Goal: Information Seeking & Learning: Learn about a topic

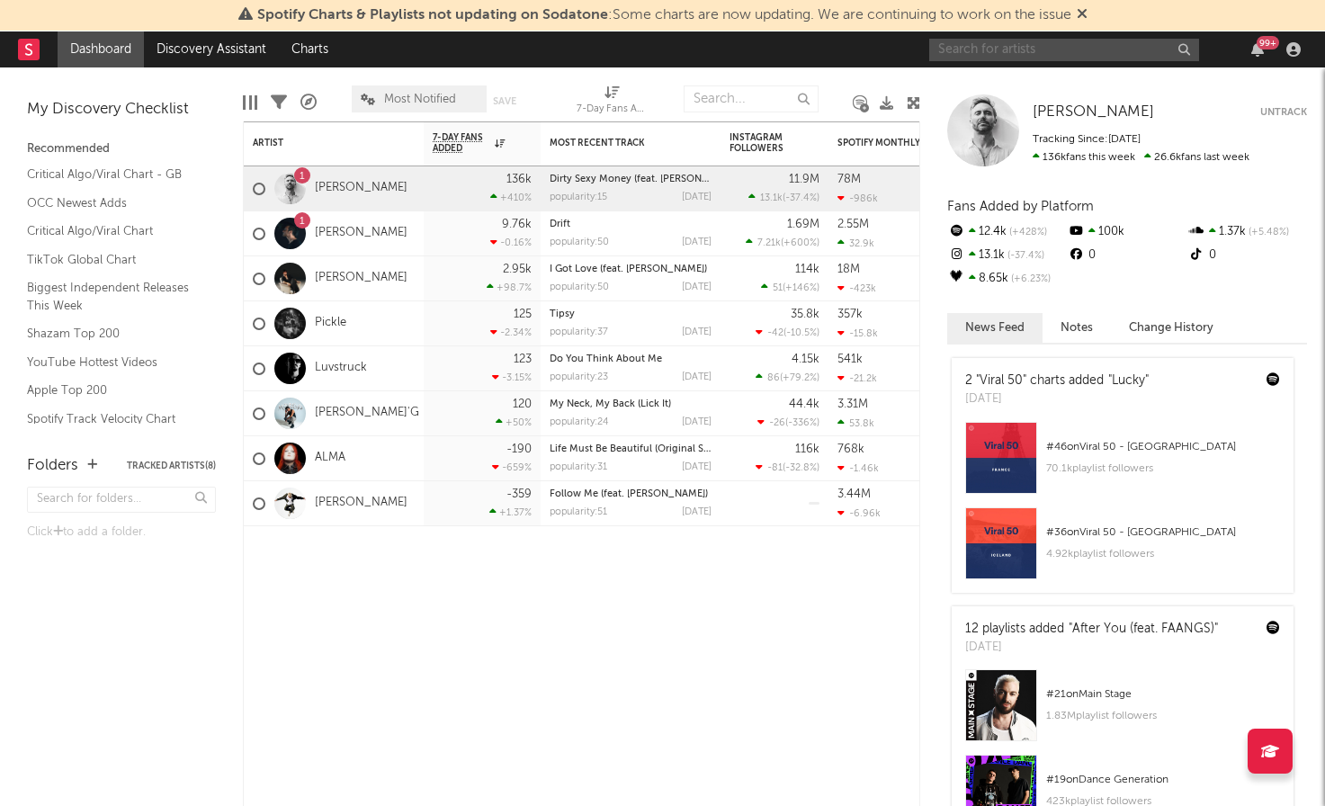
click at [1002, 49] on input "text" at bounding box center [1064, 50] width 270 height 22
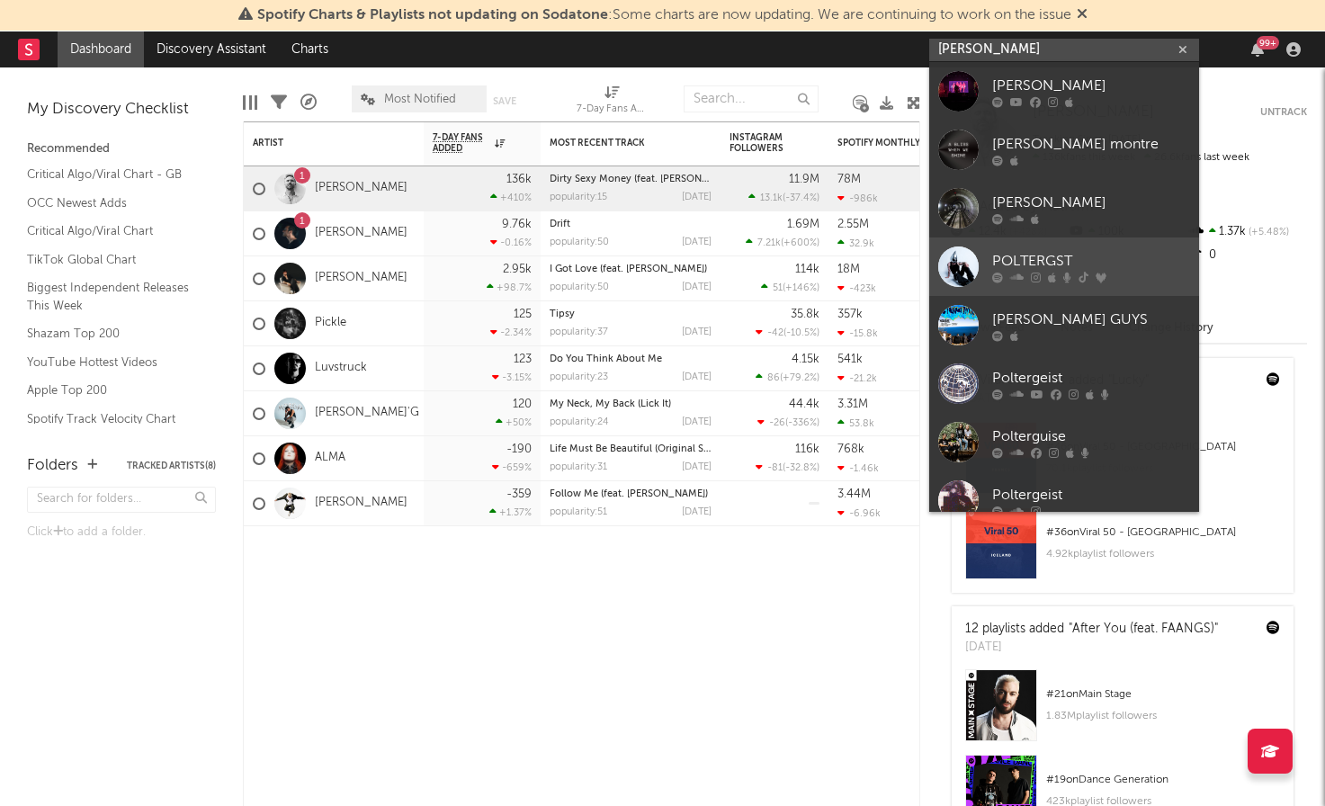
type input "[PERSON_NAME]"
click at [1069, 267] on div "POLTERGST" at bounding box center [1091, 261] width 198 height 22
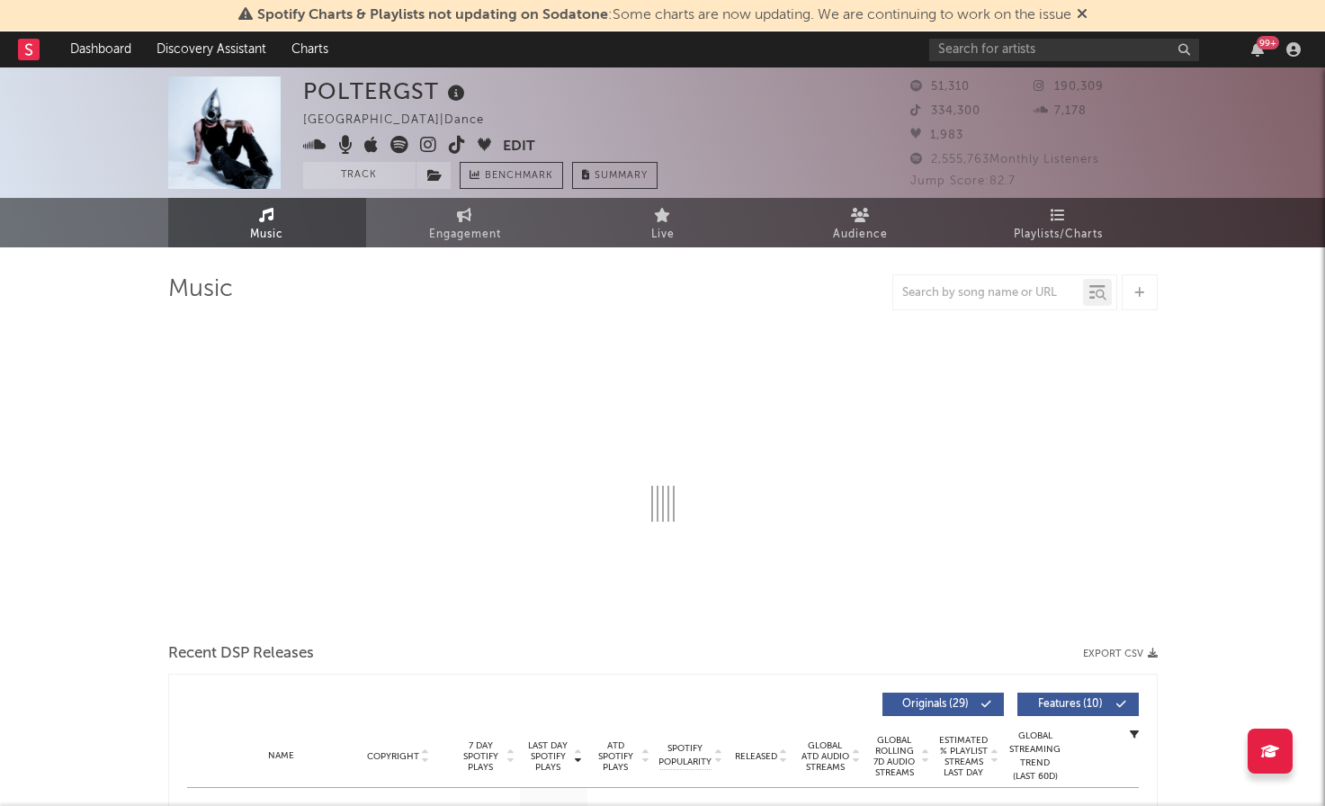
select select "6m"
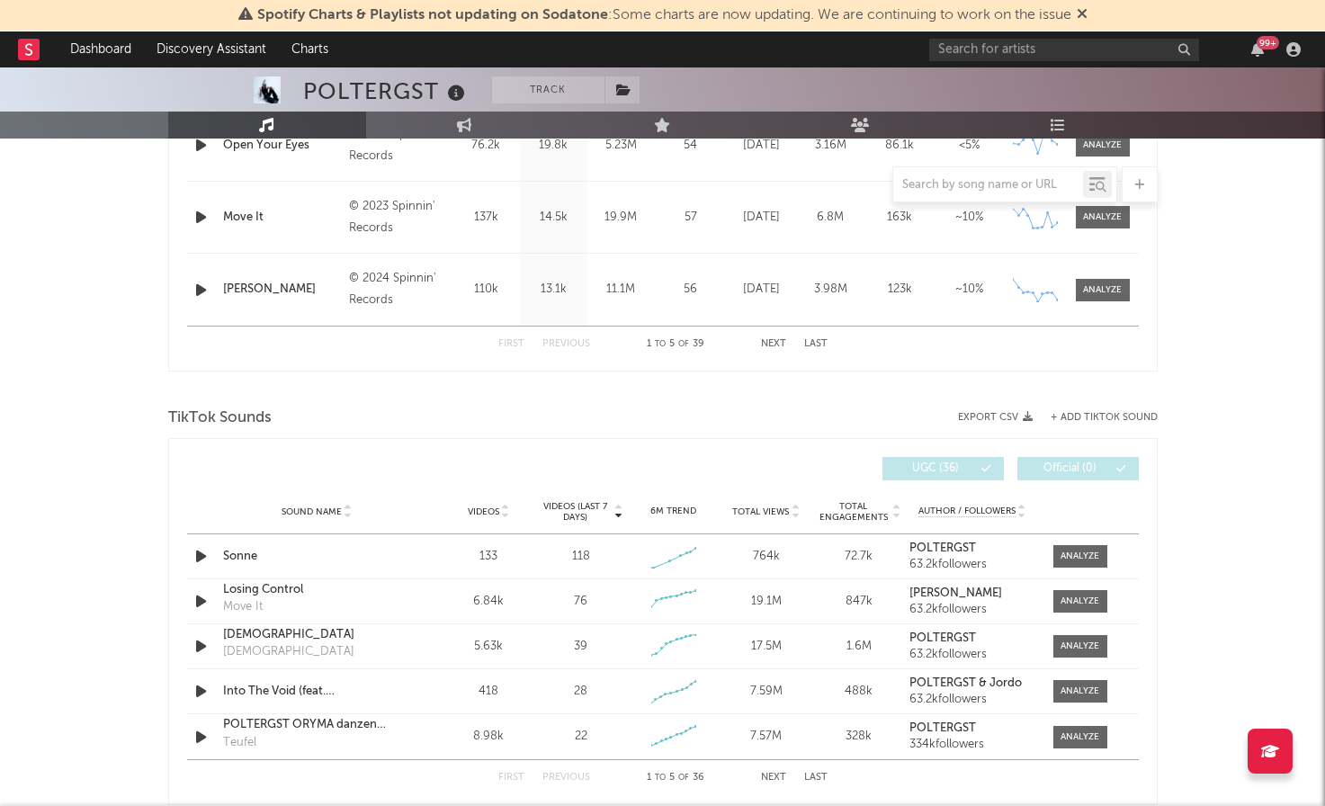
scroll to position [1107, 0]
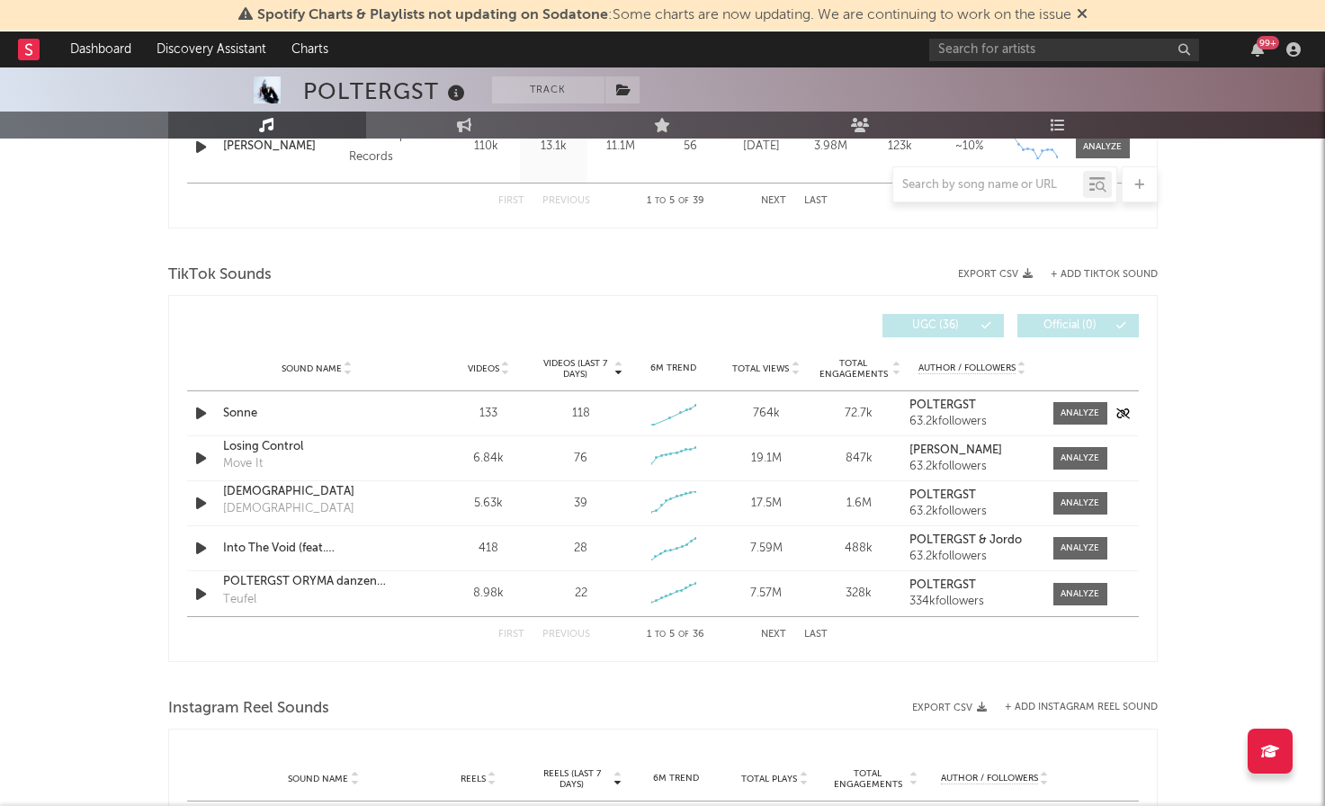
click at [353, 411] on div "Sonne" at bounding box center [317, 414] width 188 height 18
click at [1079, 416] on div at bounding box center [1079, 413] width 39 height 13
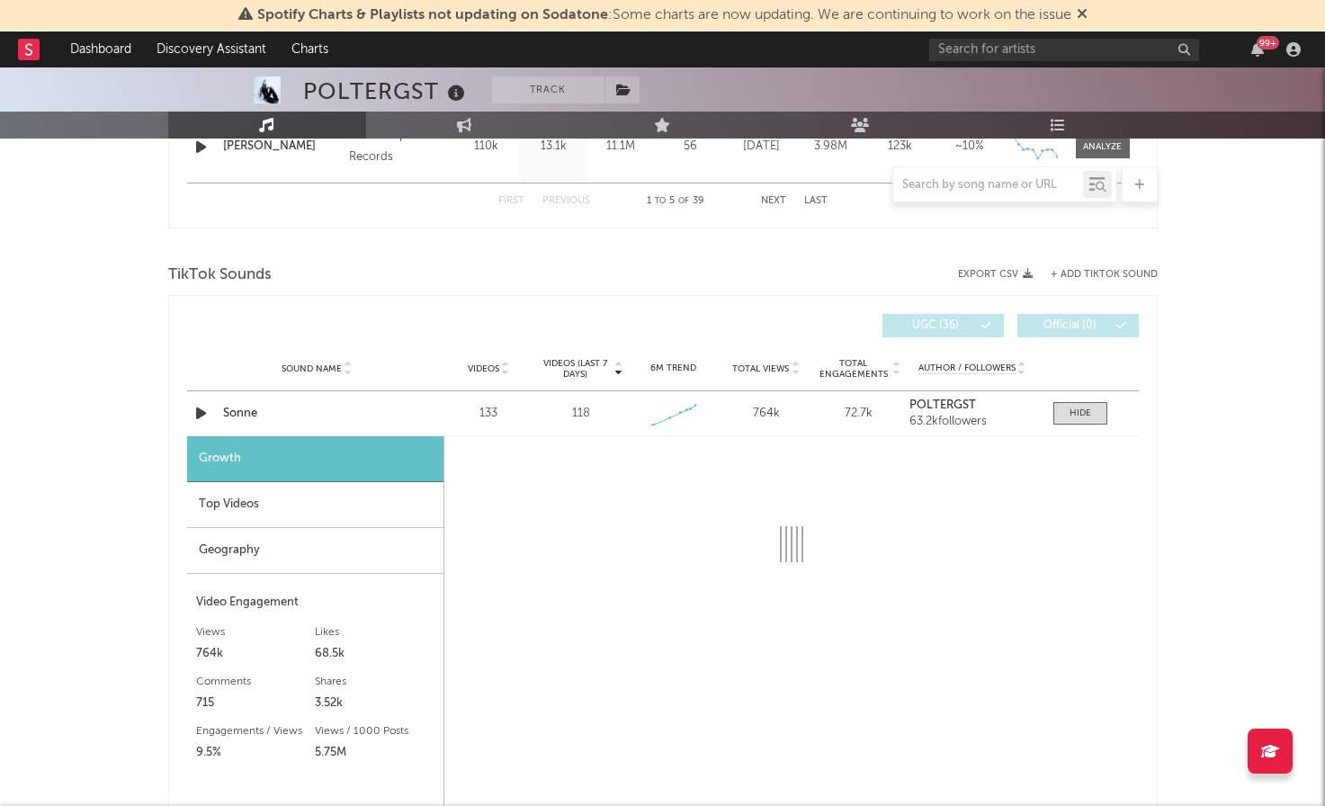
select select "1w"
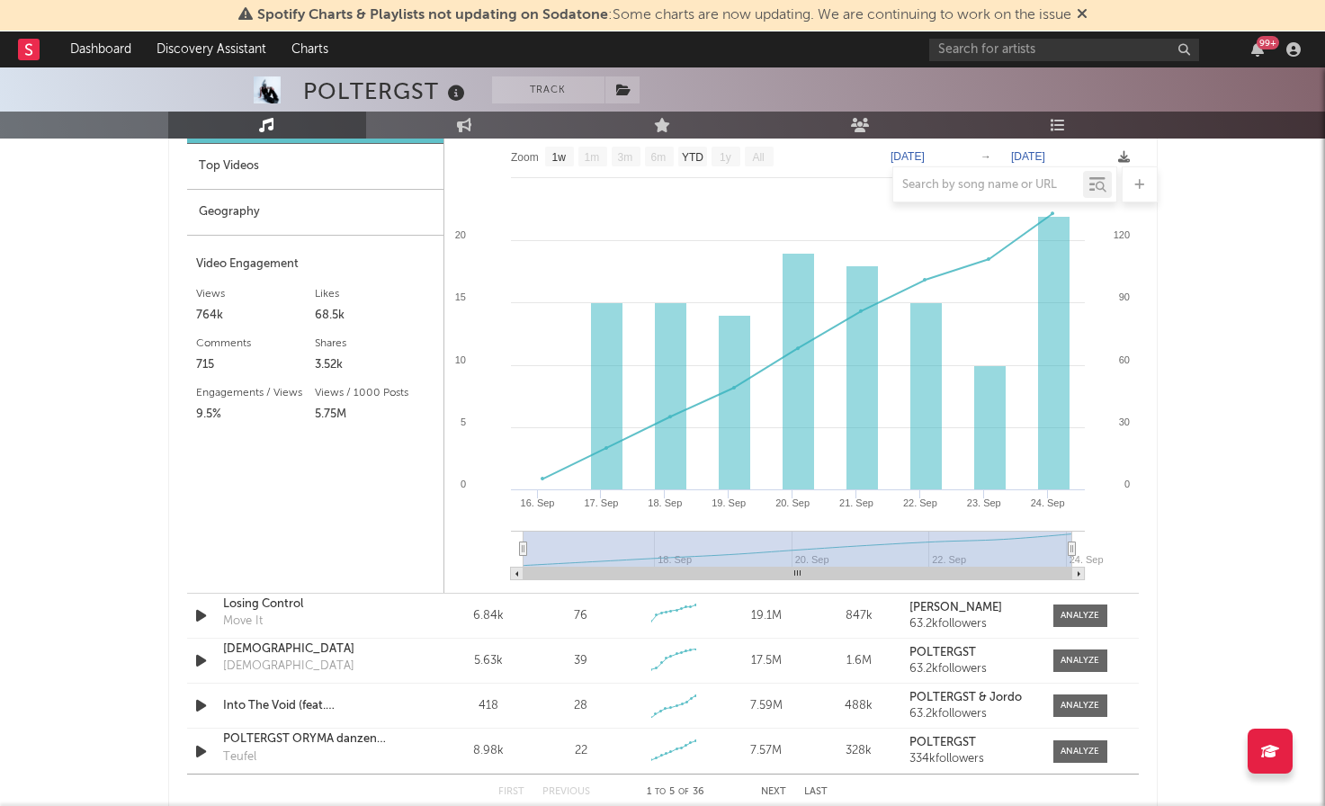
scroll to position [1436, 0]
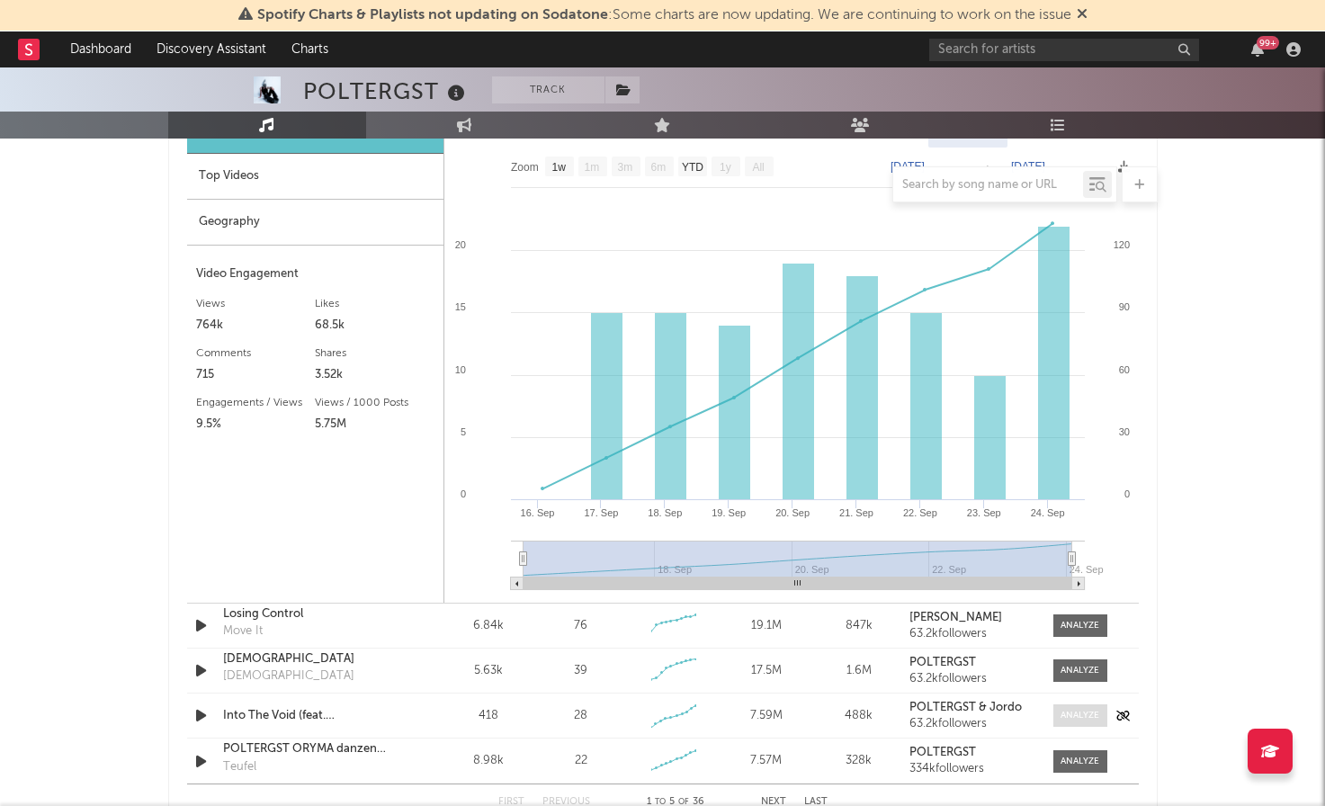
click at [1071, 721] on div at bounding box center [1079, 715] width 39 height 13
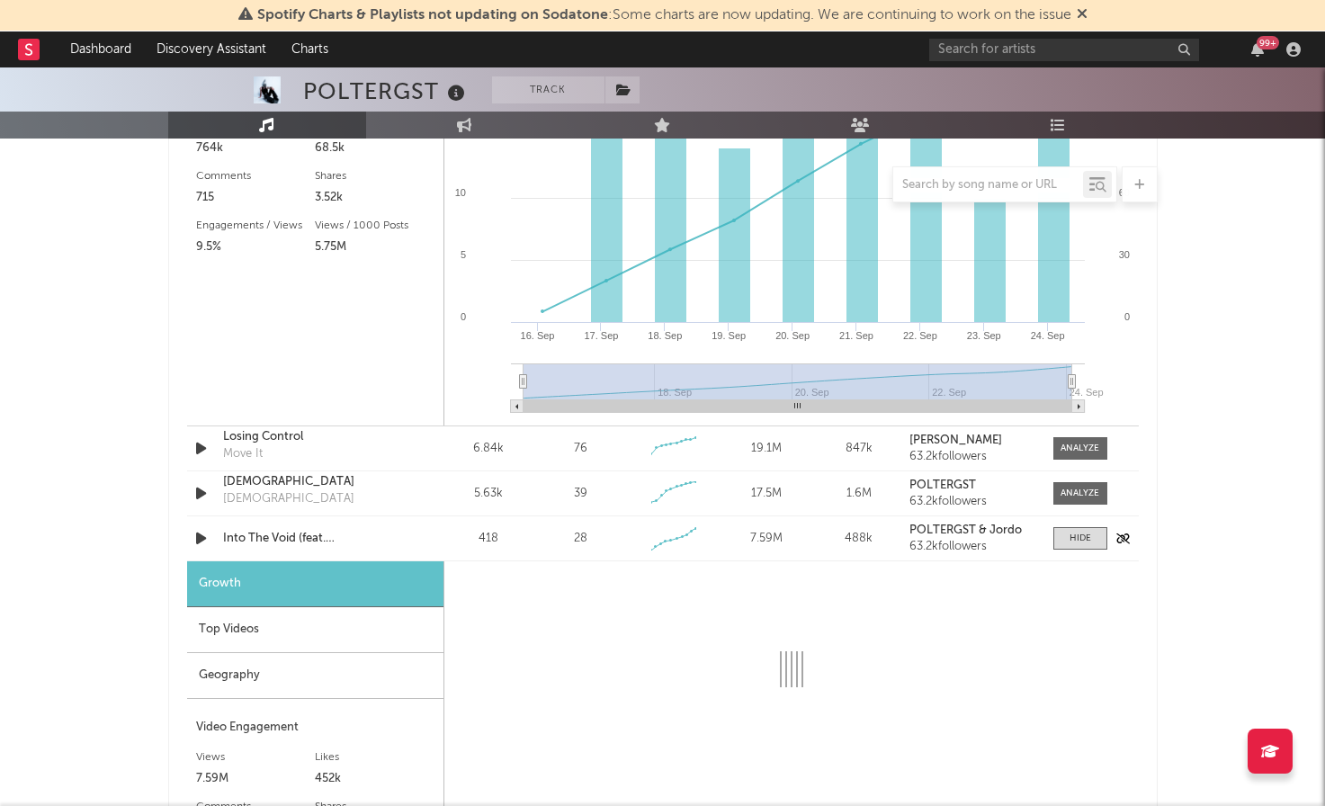
select select "1w"
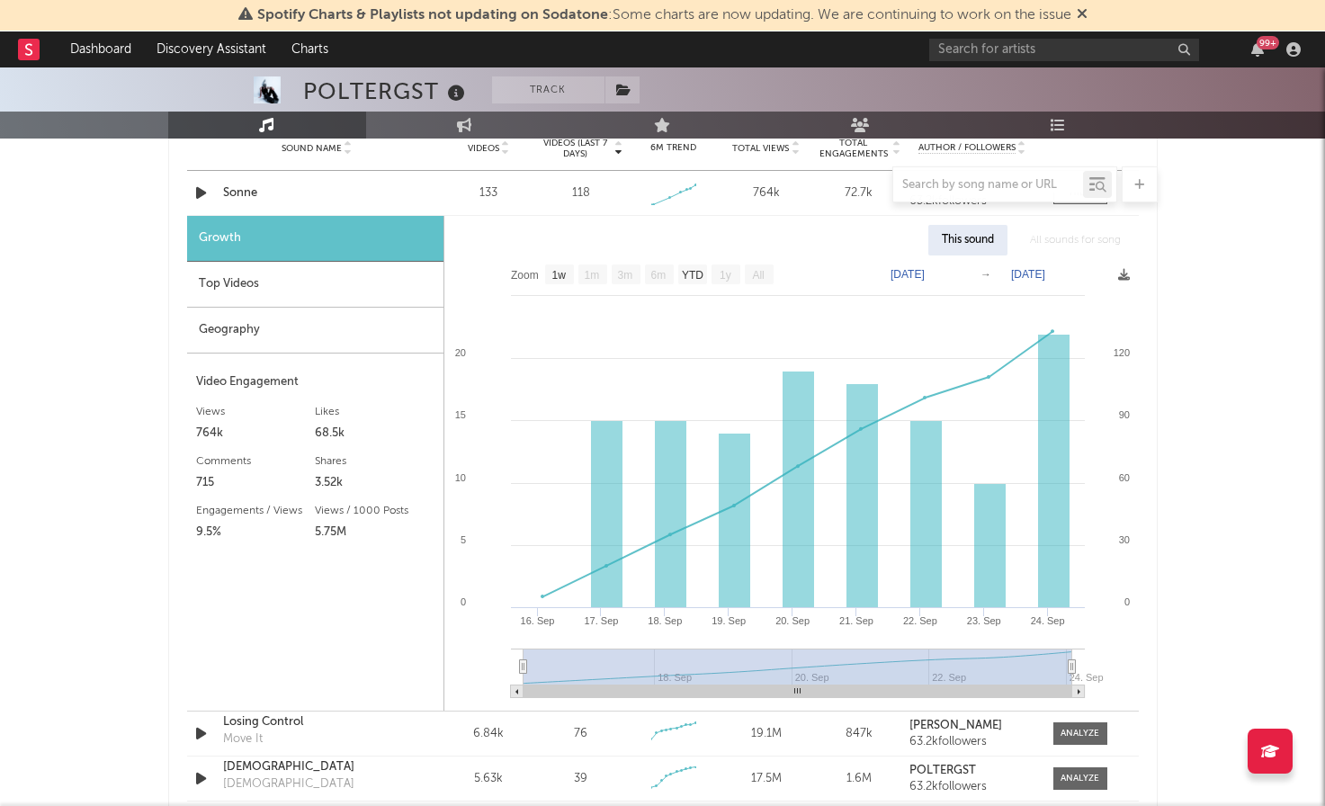
scroll to position [1320, 0]
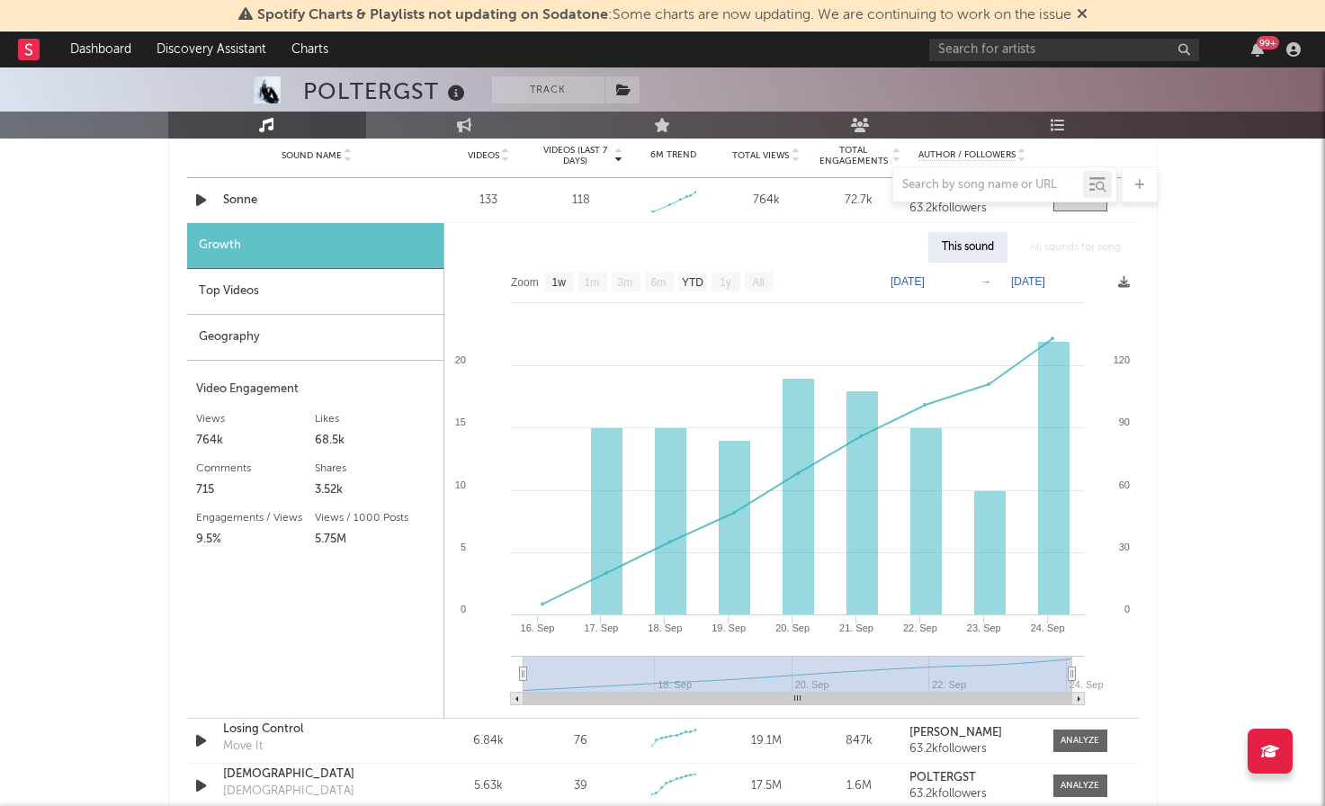
click at [229, 287] on div "Top Videos" at bounding box center [315, 292] width 256 height 46
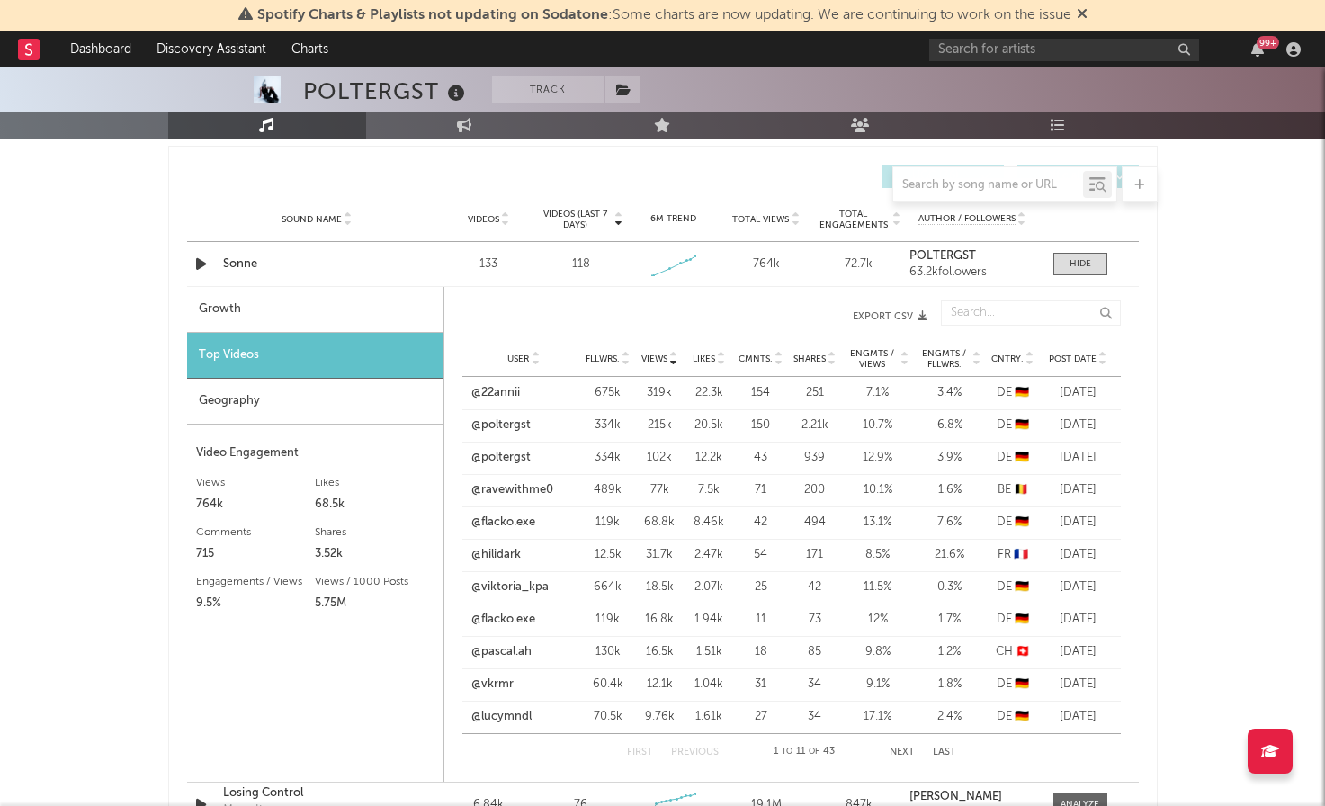
scroll to position [1257, 0]
click at [891, 755] on button "Next" at bounding box center [902, 752] width 25 height 10
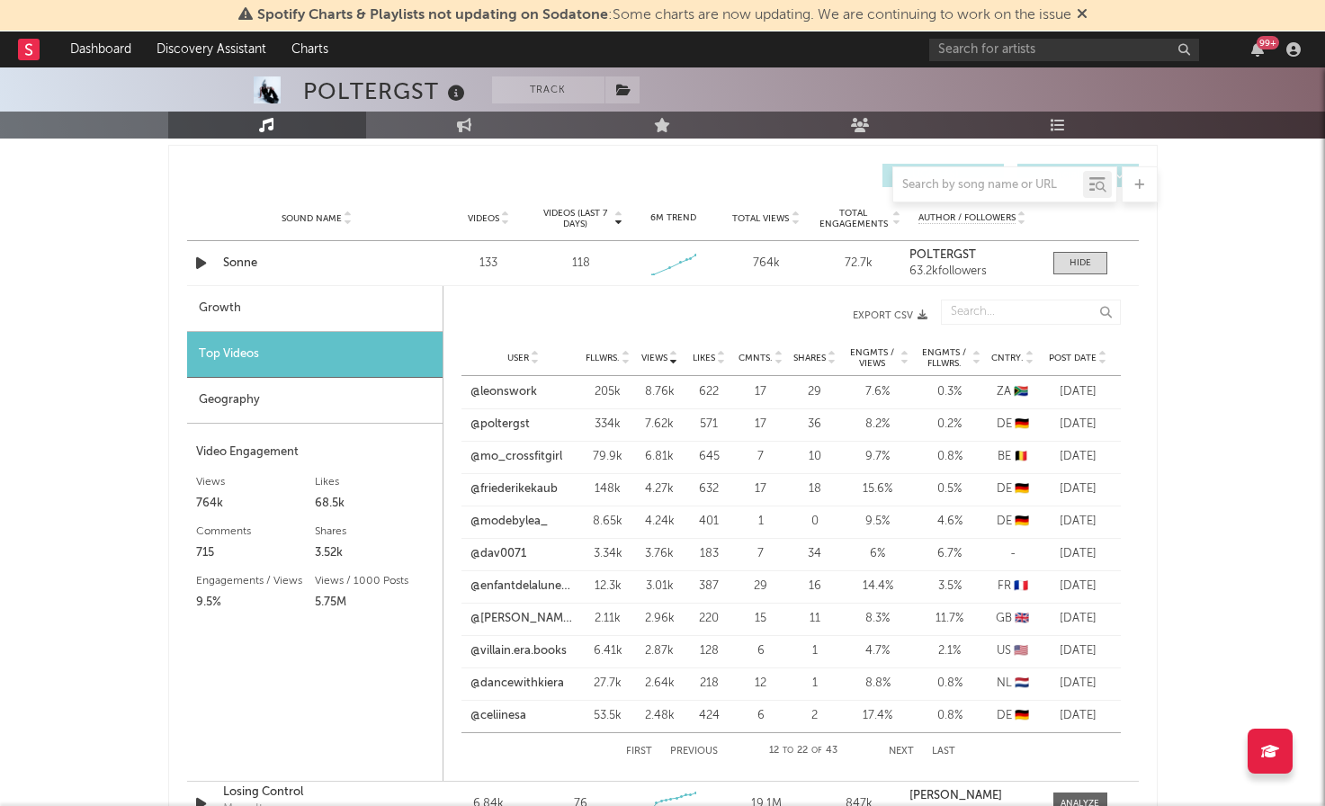
click at [891, 755] on button "Next" at bounding box center [901, 752] width 25 height 10
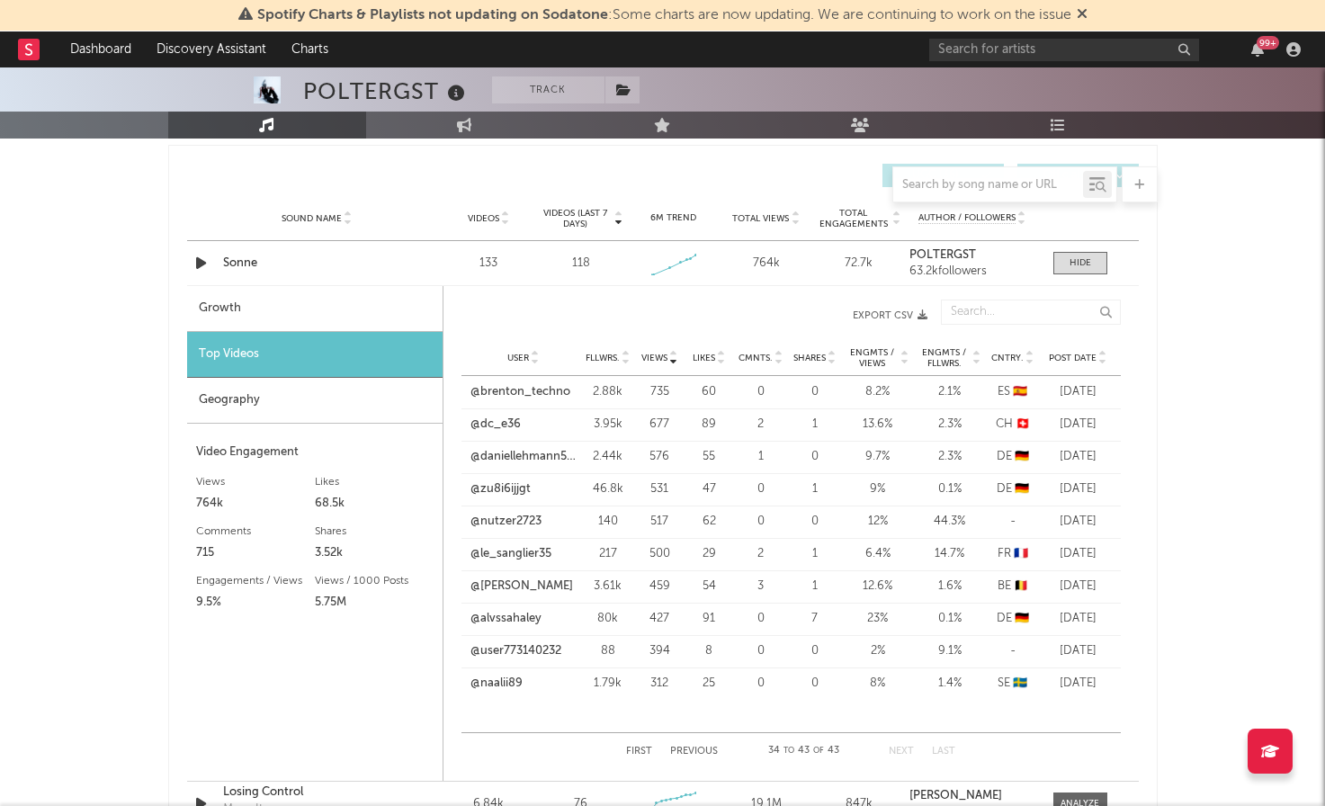
click at [238, 400] on div "Geography" at bounding box center [314, 401] width 255 height 46
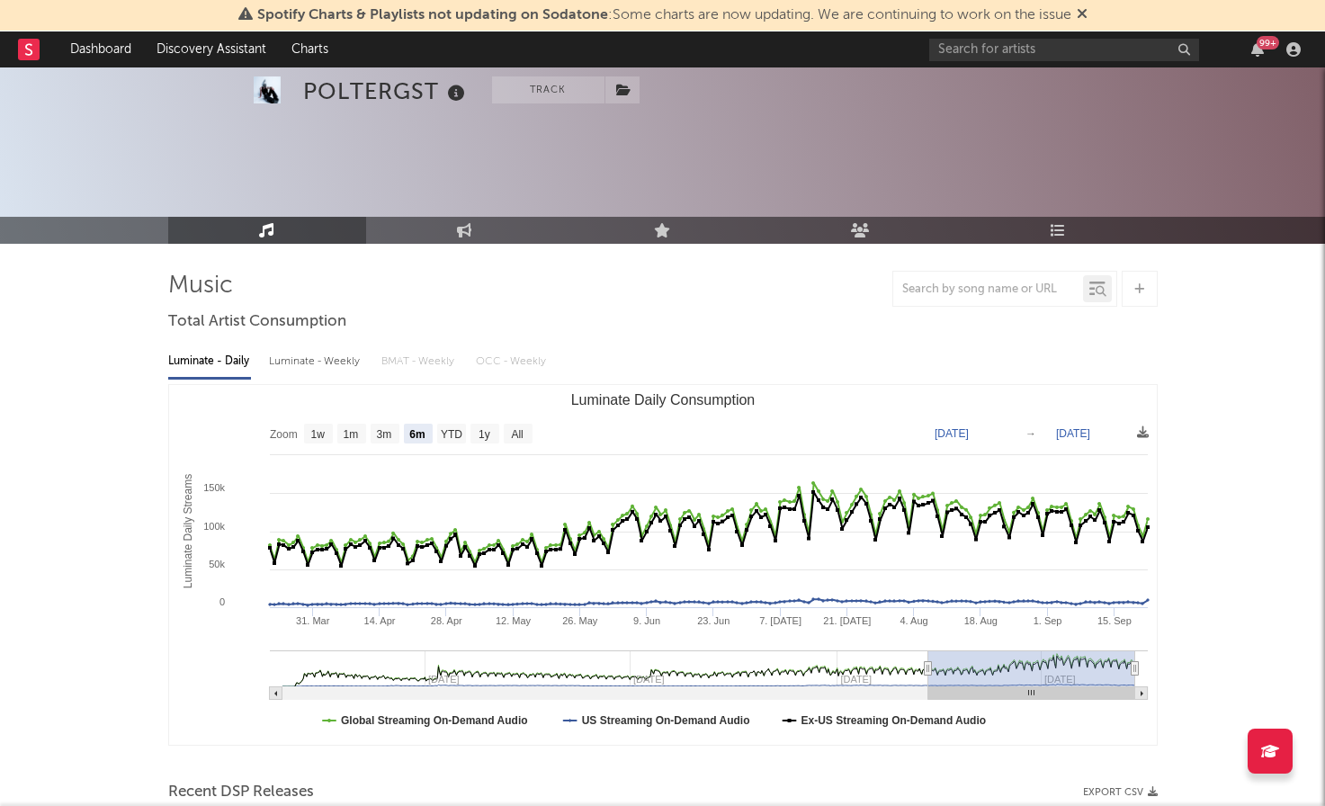
scroll to position [0, 0]
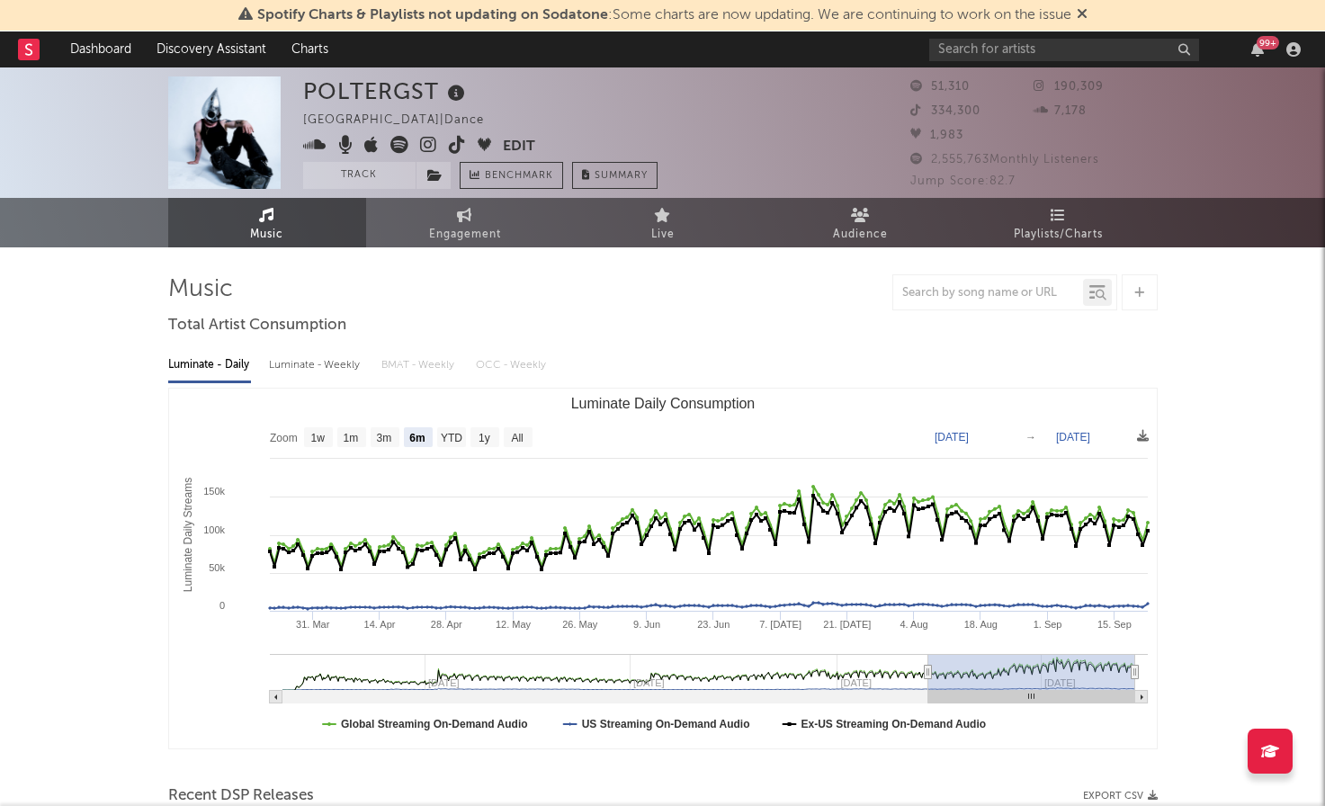
click at [947, 139] on span "1,983" at bounding box center [936, 136] width 53 height 12
click at [219, 52] on link "Discovery Assistant" at bounding box center [211, 49] width 135 height 36
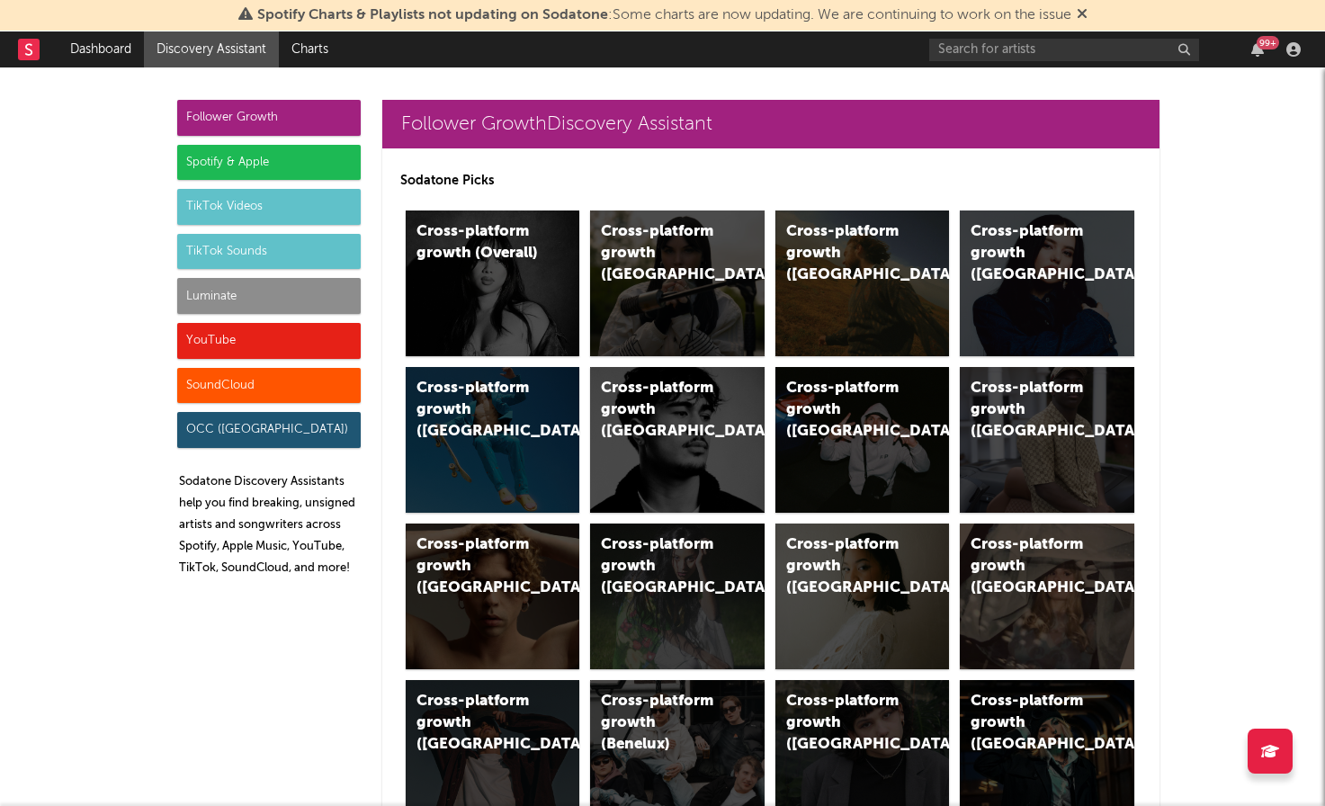
click at [207, 211] on div "TikTok Videos" at bounding box center [268, 207] width 183 height 36
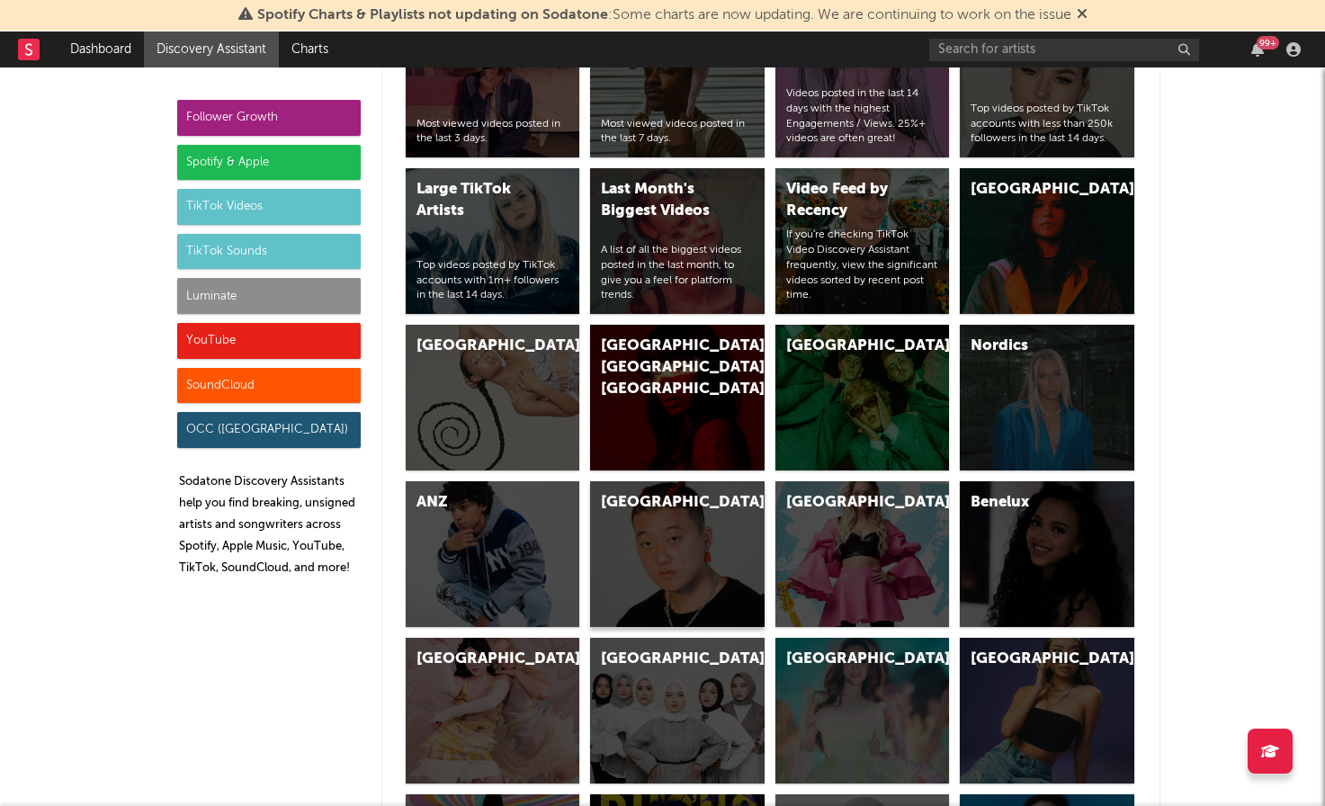
scroll to position [4314, 0]
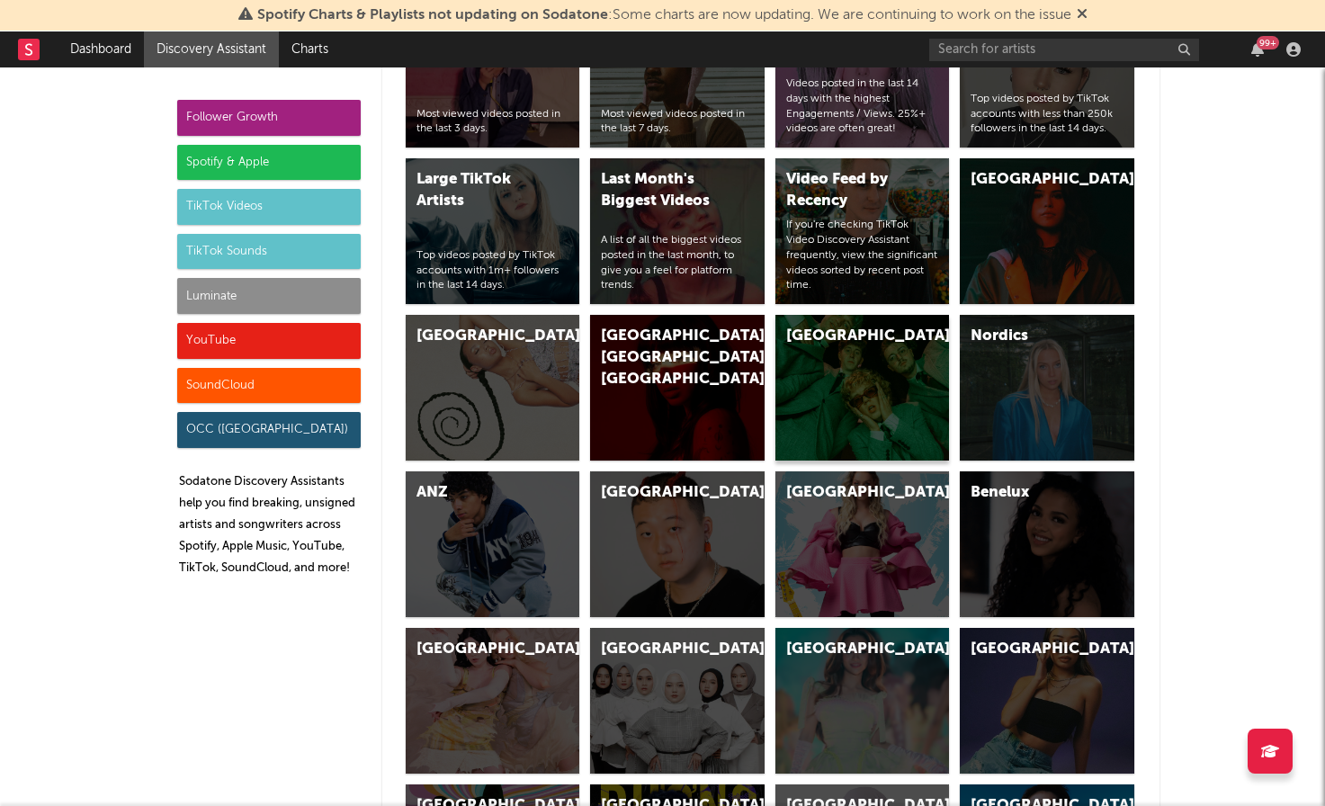
click at [820, 336] on div "[GEOGRAPHIC_DATA]" at bounding box center [847, 337] width 122 height 22
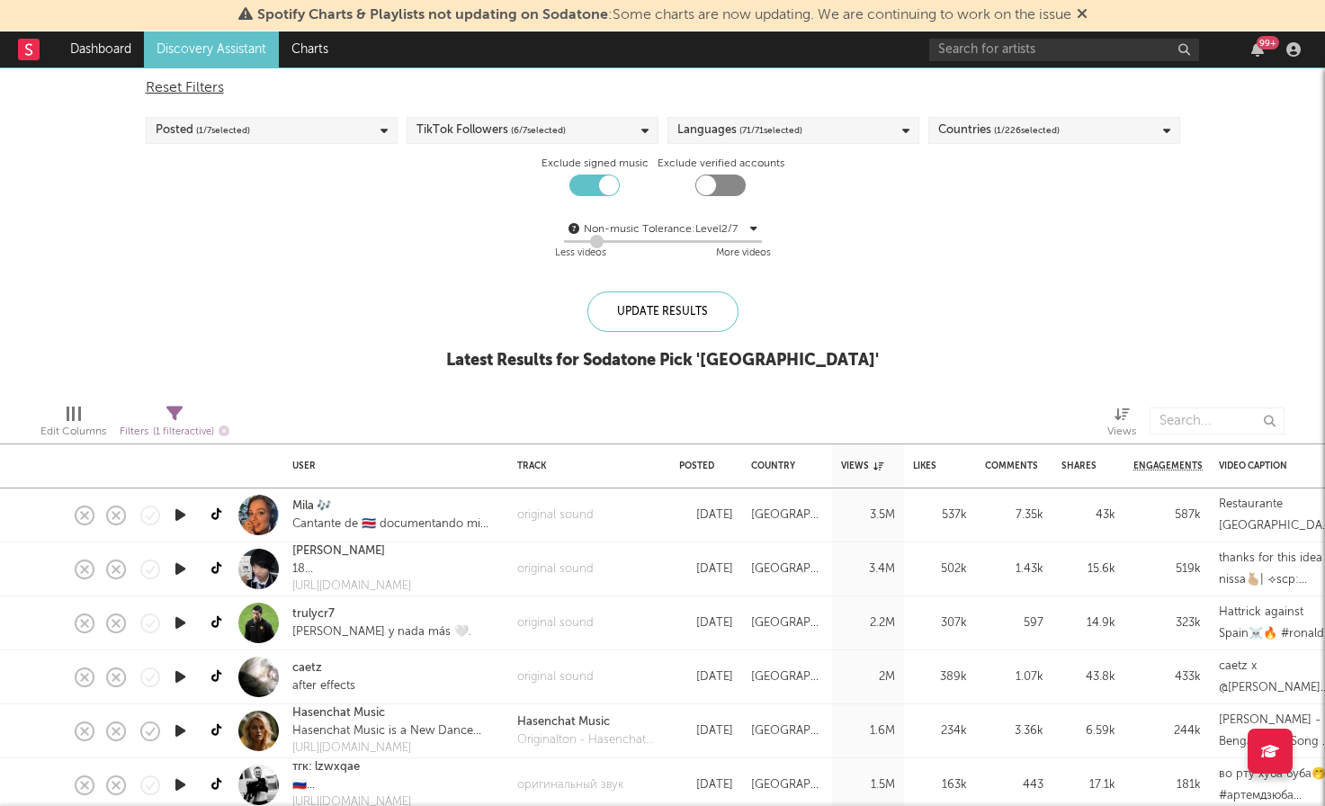
click at [600, 188] on div at bounding box center [609, 185] width 20 height 20
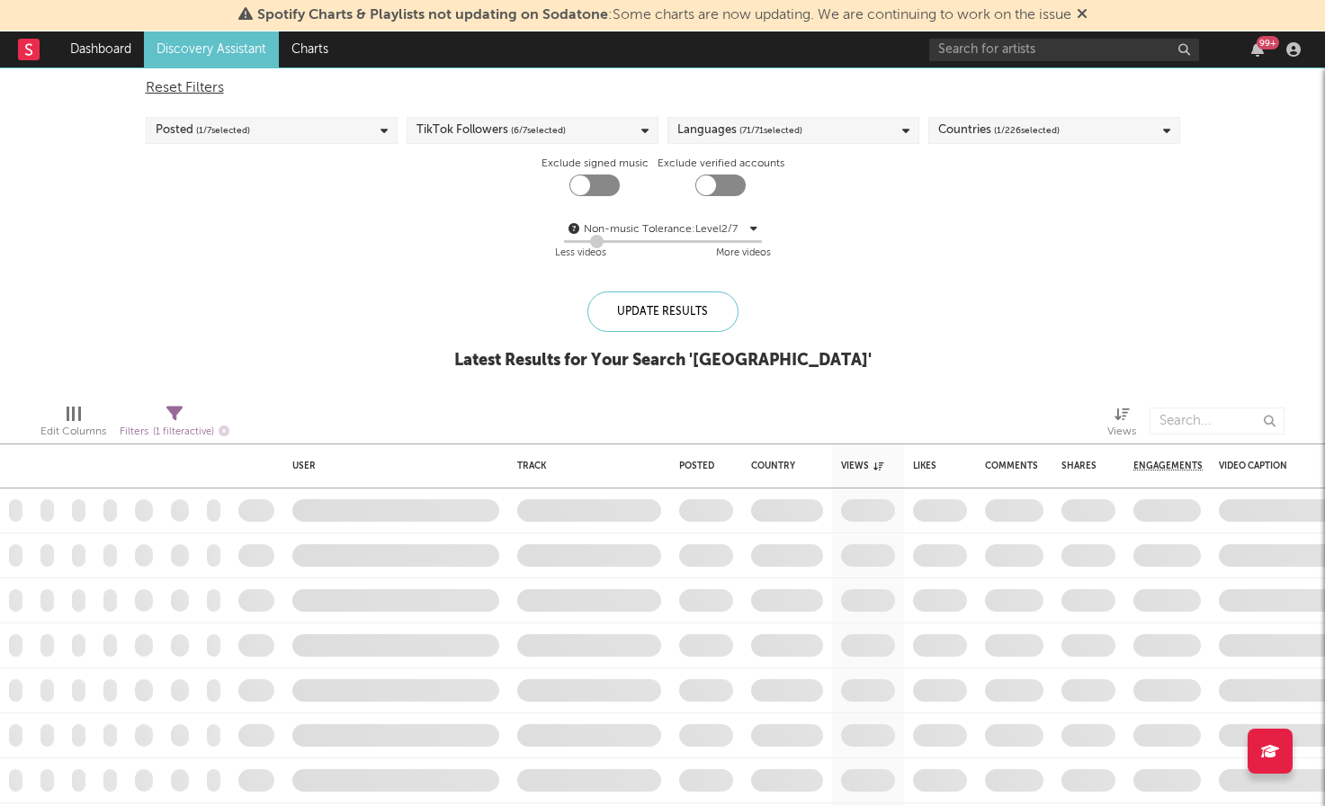
checkbox input "false"
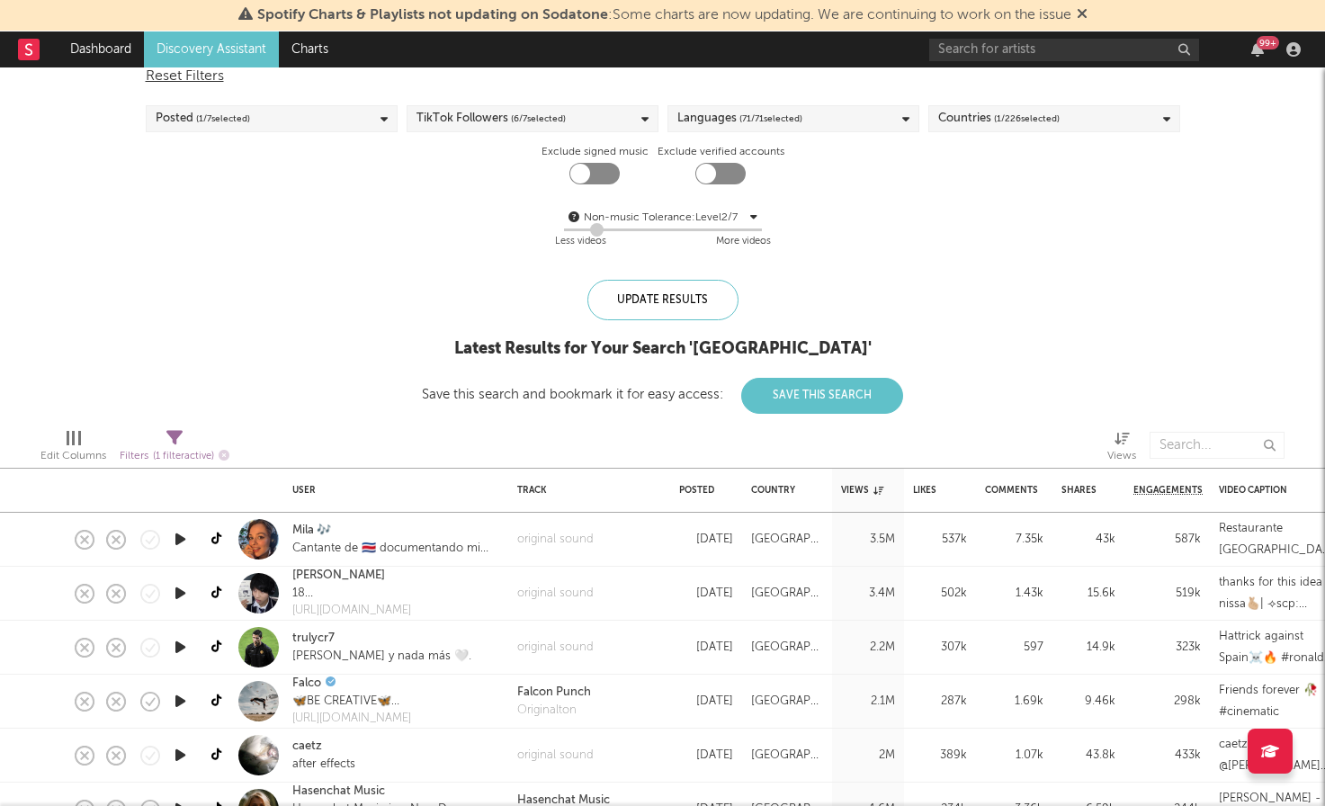
click at [165, 438] on span "Filters ( 1 filter active)" at bounding box center [175, 449] width 110 height 37
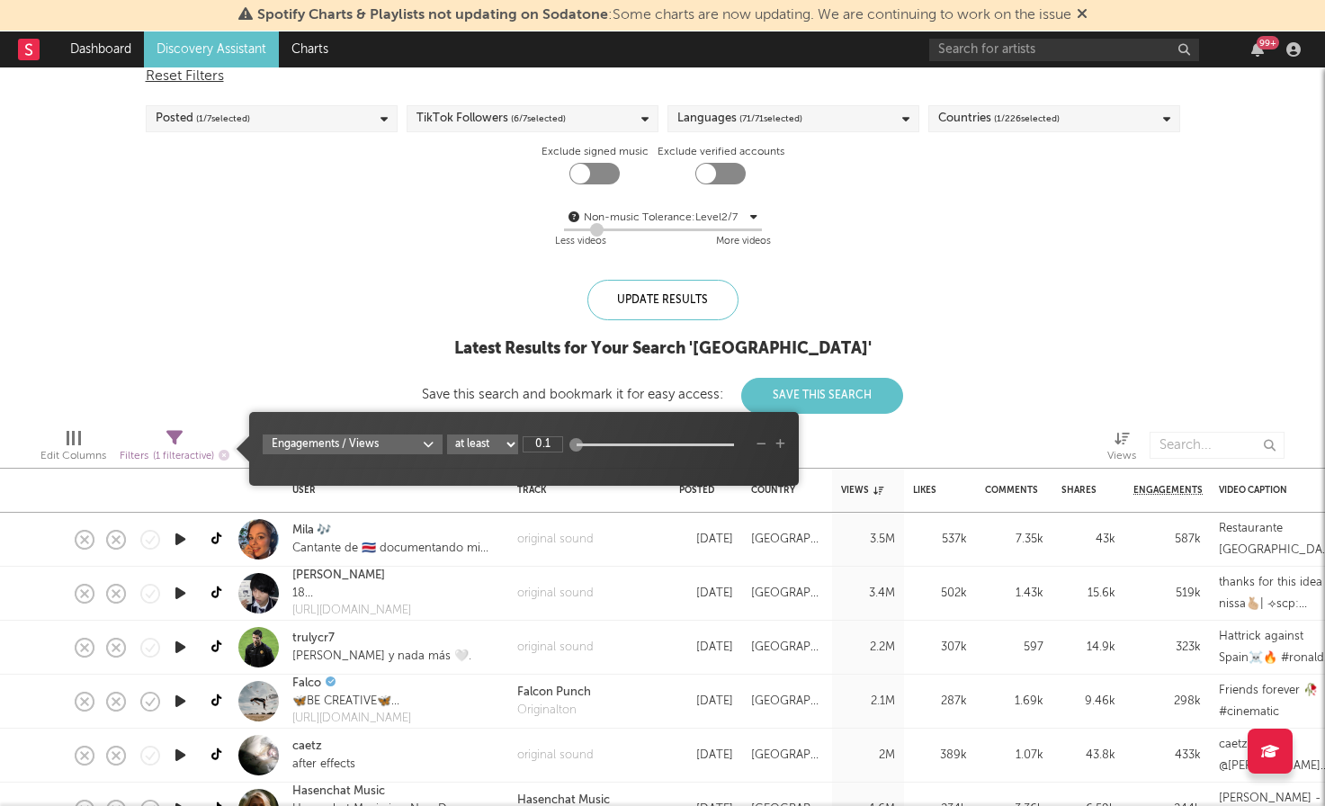
click at [282, 318] on div "Blocklist ( 0 ) Saved Searches ( 0 ) Reset Filters Posted ( 1 / 7 selected) Tik…" at bounding box center [662, 217] width 1325 height 393
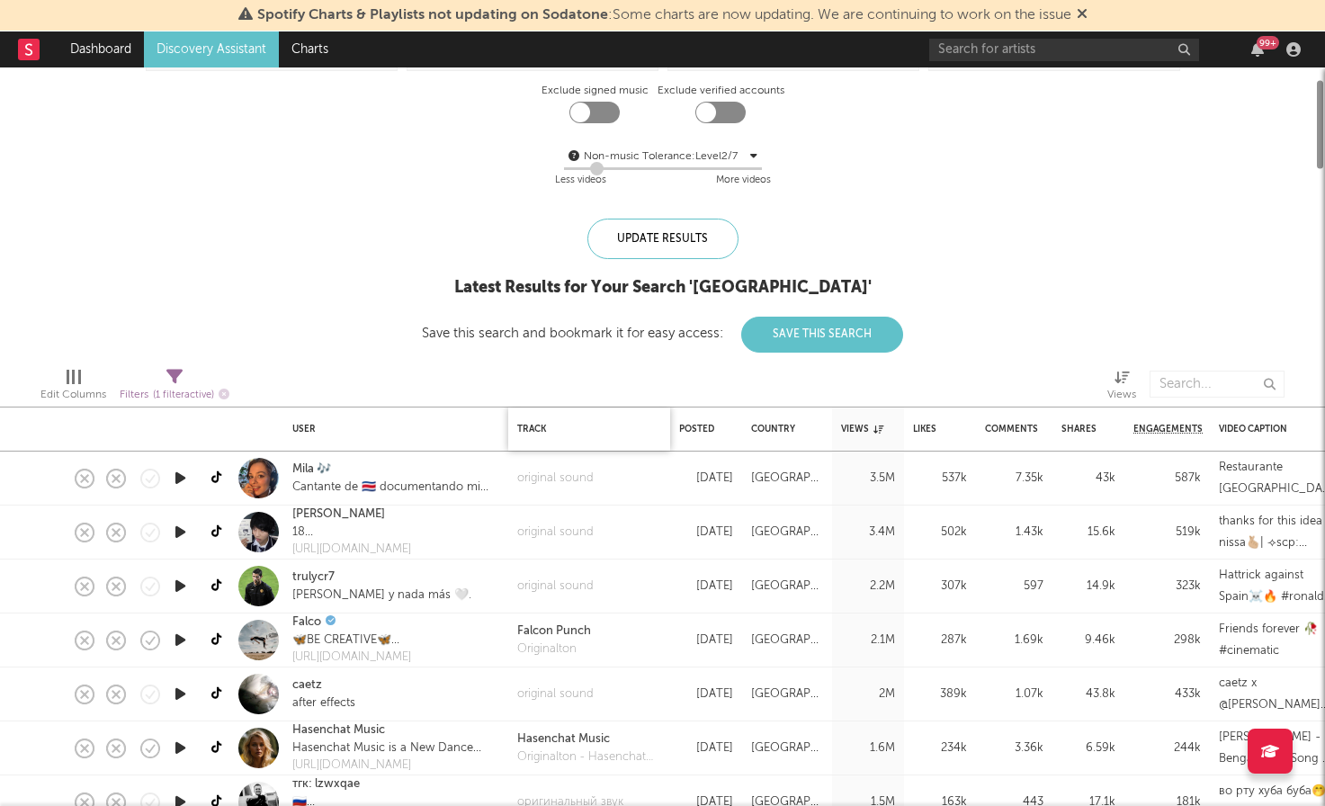
click at [549, 436] on div "Track" at bounding box center [589, 429] width 144 height 38
click at [525, 428] on div "Track" at bounding box center [584, 429] width 135 height 11
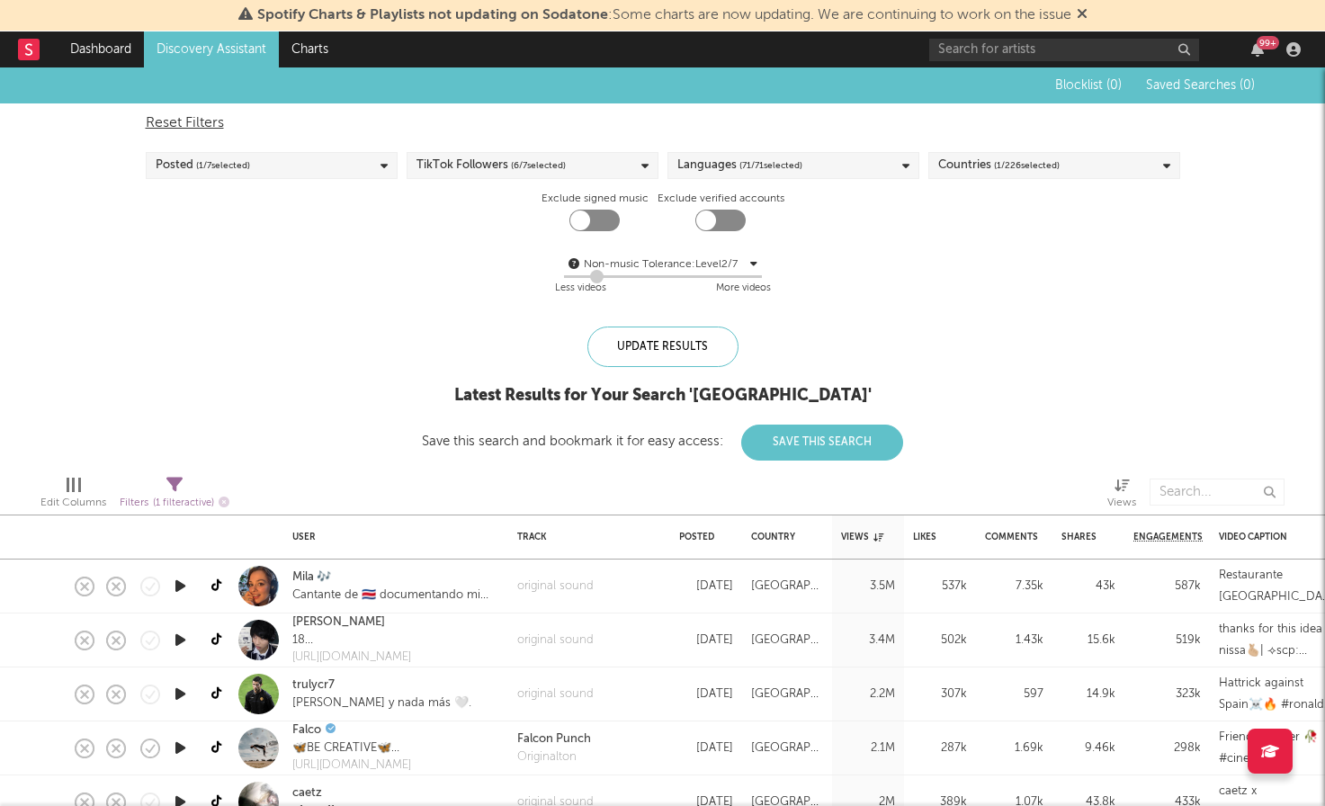
click at [313, 174] on div "Posted ( 1 / 7 selected)" at bounding box center [272, 165] width 252 height 27
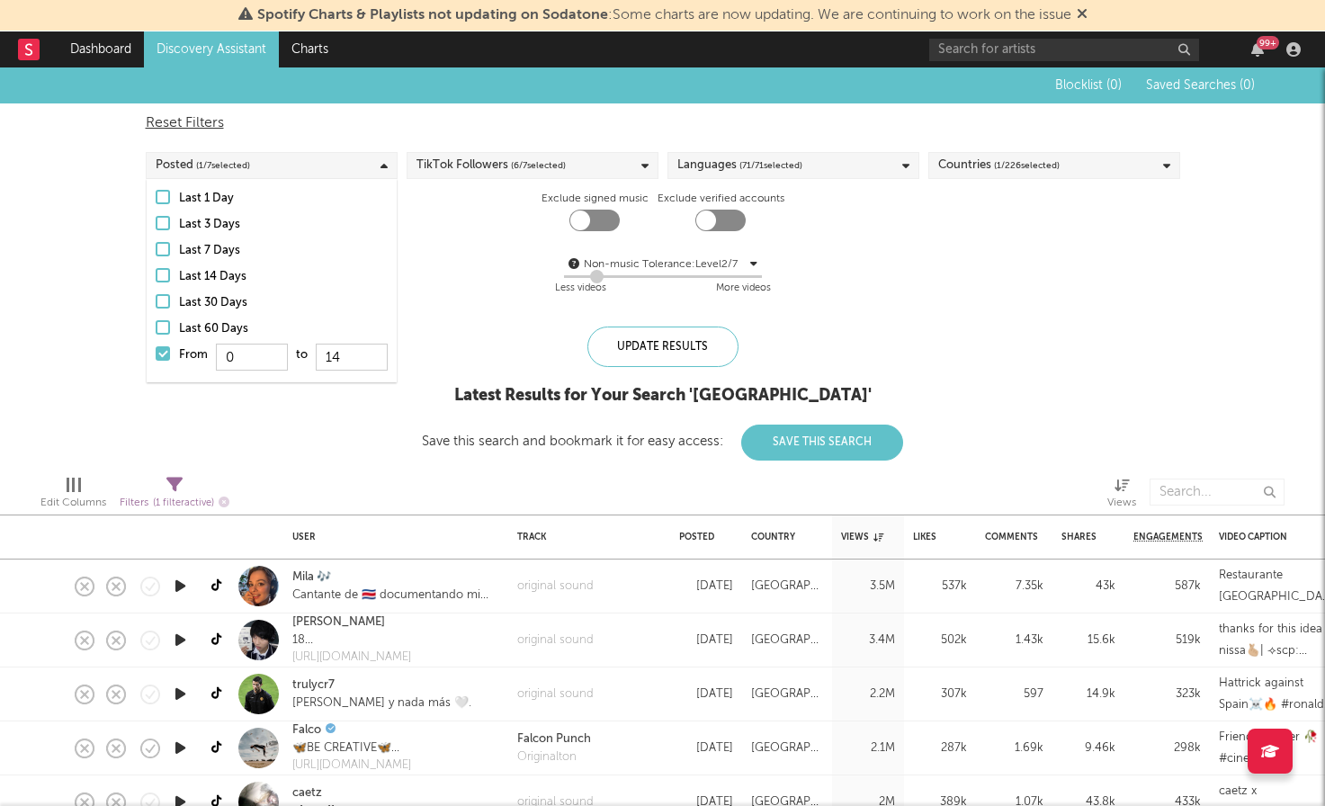
click at [321, 170] on div "Posted ( 1 / 7 selected)" at bounding box center [272, 165] width 252 height 27
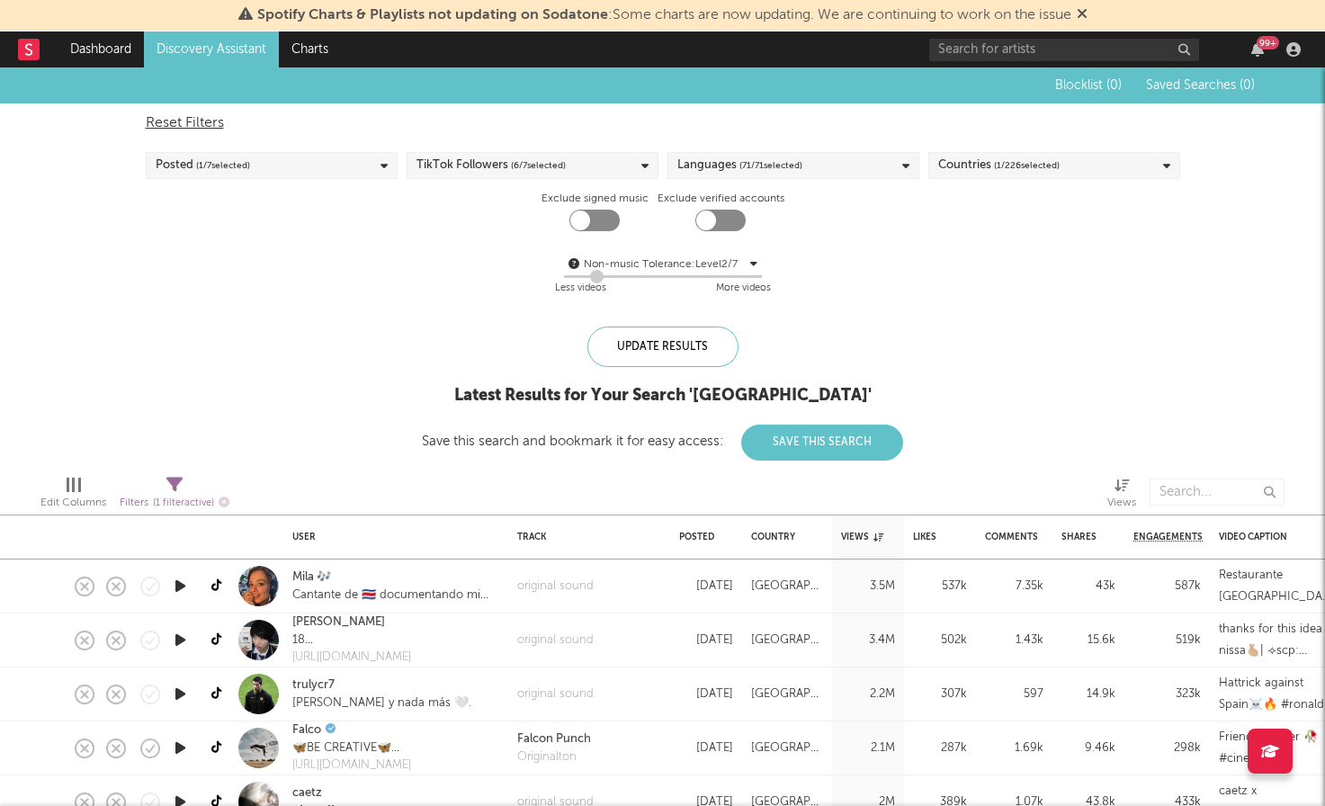
click at [490, 165] on div "TikTok Followers ( 6 / 7 selected)" at bounding box center [490, 166] width 149 height 22
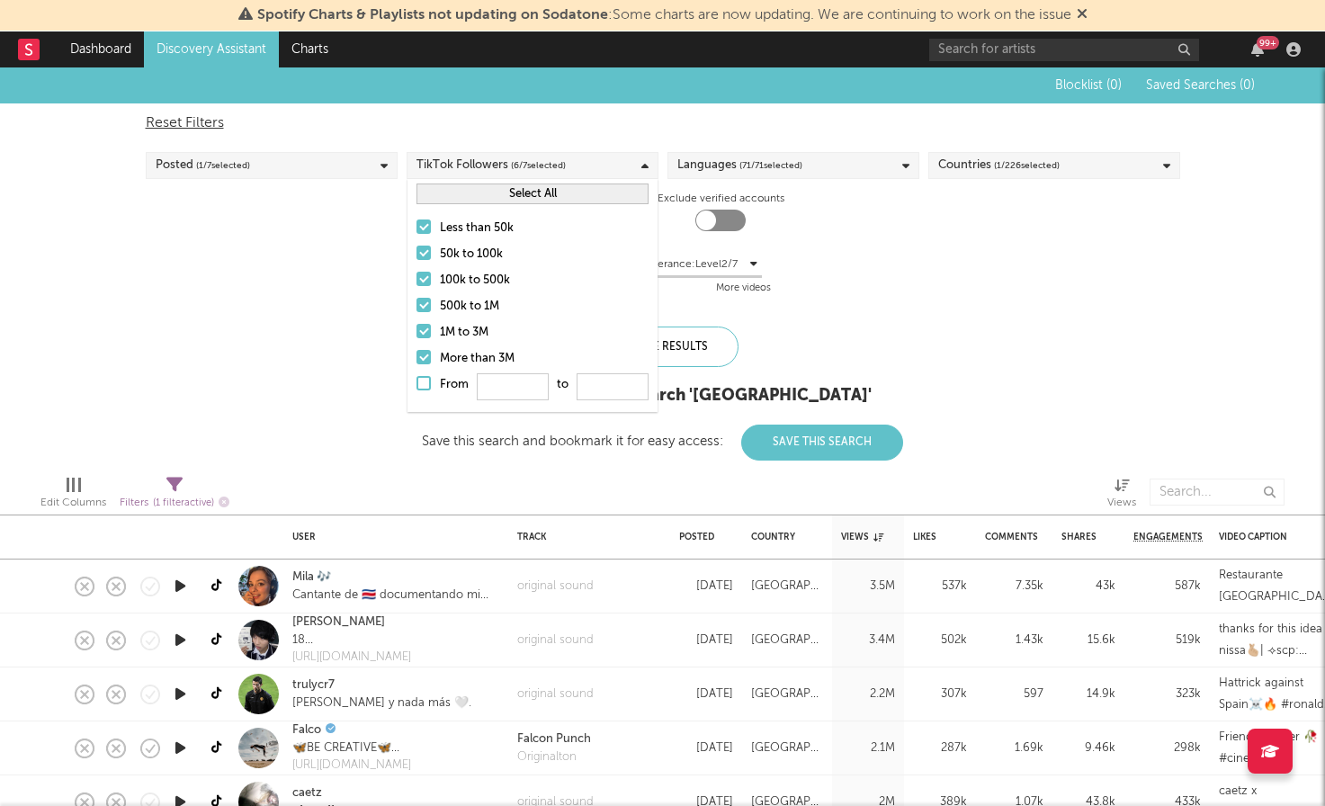
drag, startPoint x: 490, startPoint y: 165, endPoint x: 621, endPoint y: 148, distance: 131.4
click at [503, 160] on div "TikTok Followers ( 6 / 7 selected)" at bounding box center [490, 166] width 149 height 22
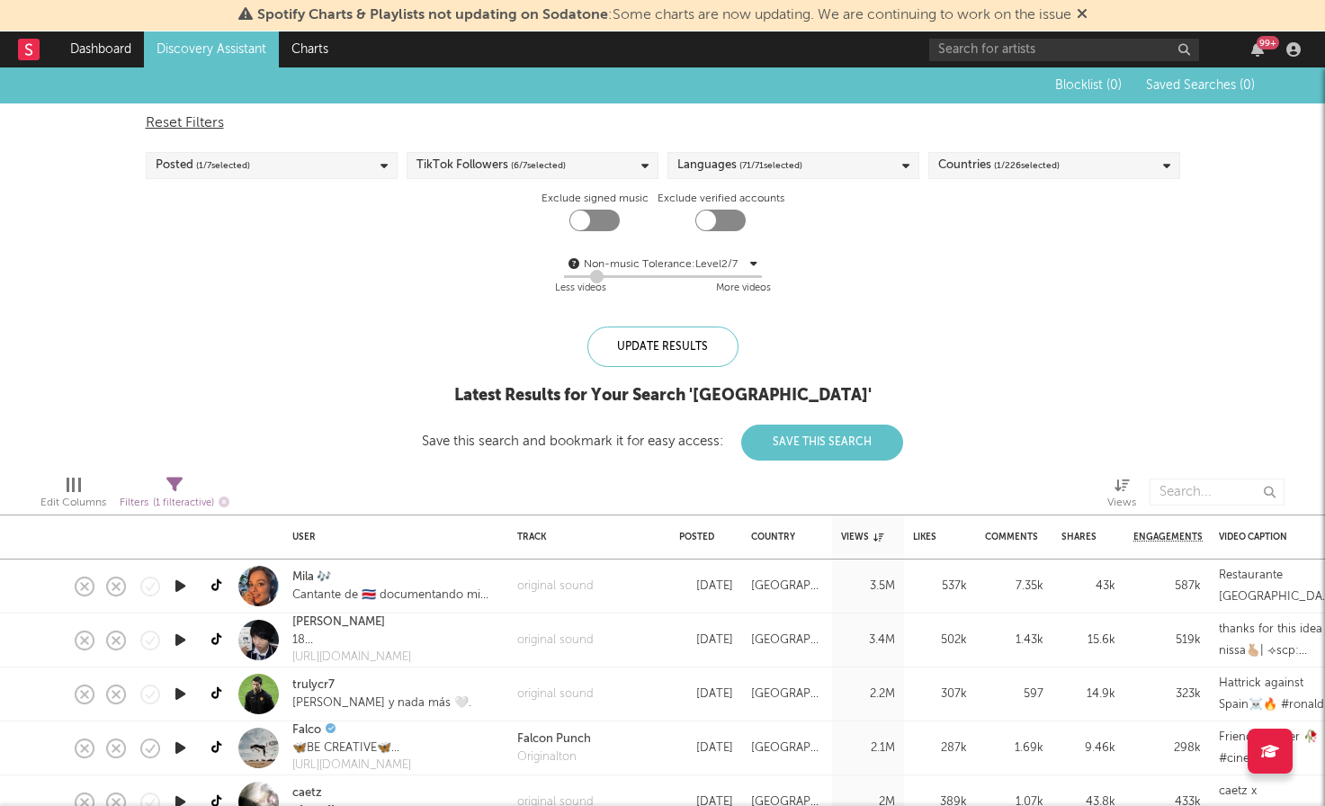
click at [765, 165] on span "( 71 / 71 selected)" at bounding box center [770, 166] width 63 height 22
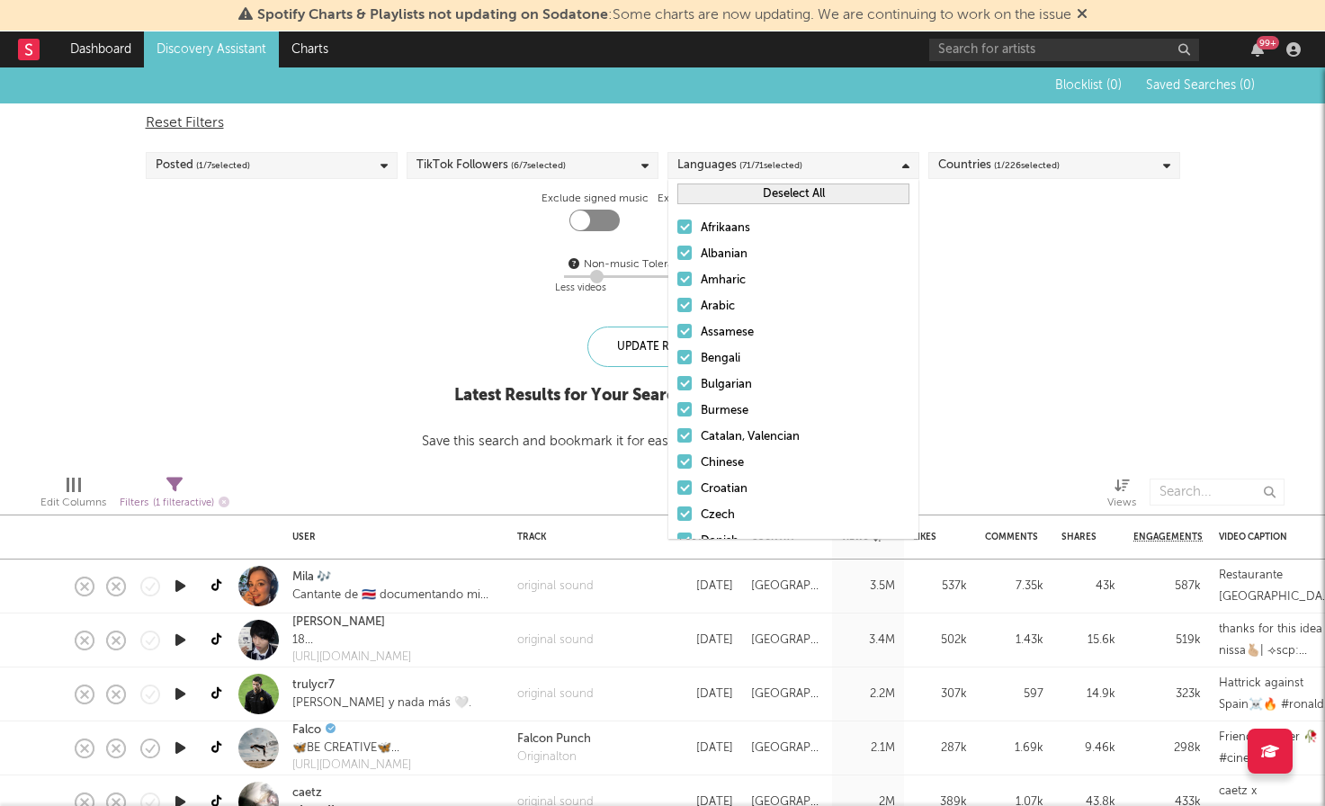
click at [763, 163] on span "( 71 / 71 selected)" at bounding box center [770, 166] width 63 height 22
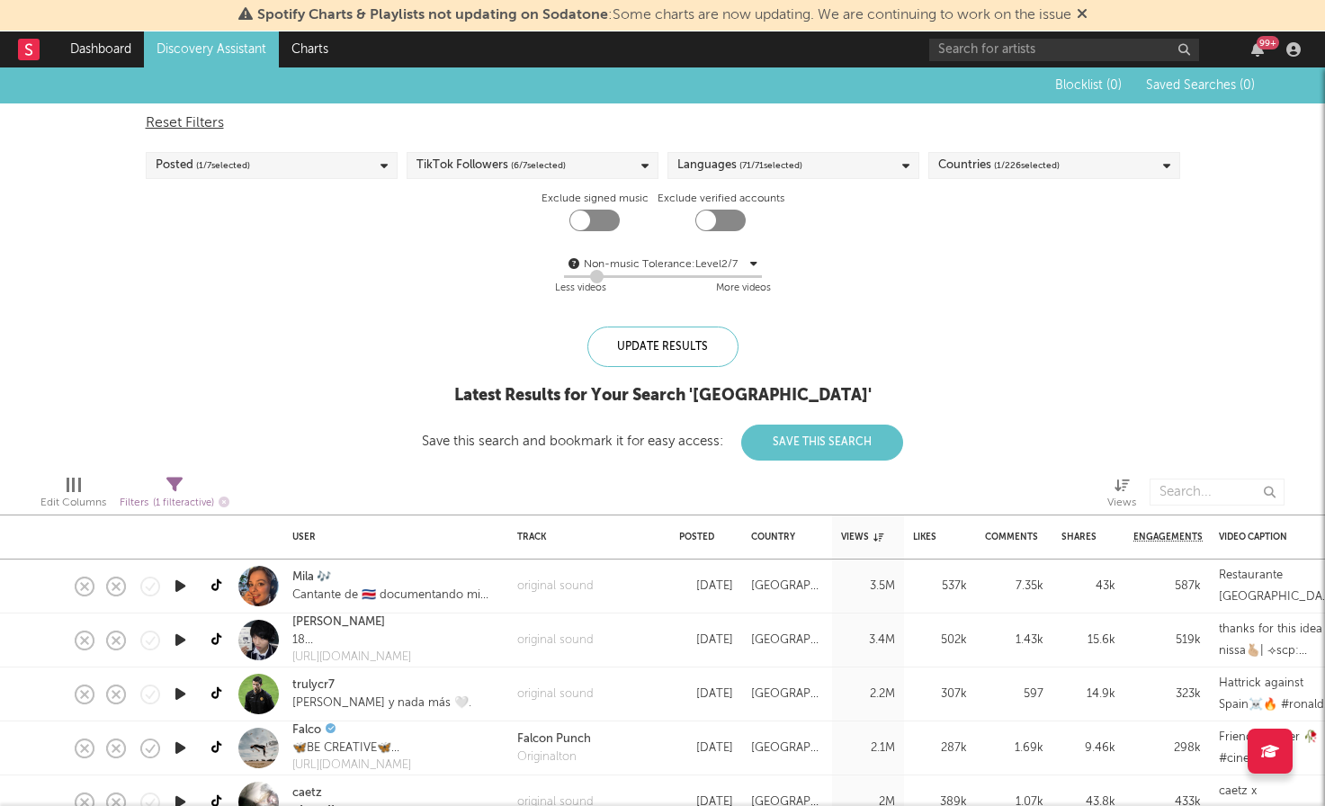
click at [183, 122] on div "Reset Filters" at bounding box center [663, 123] width 1034 height 22
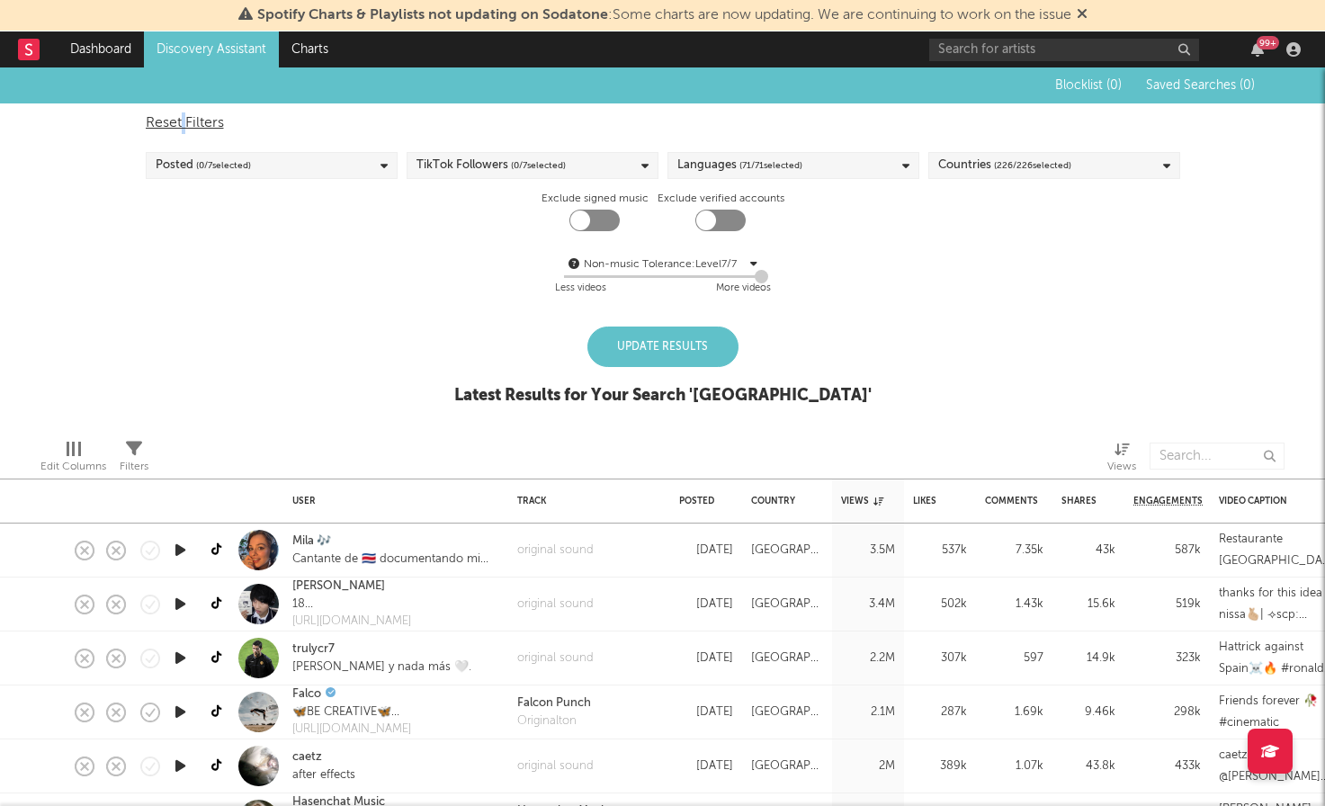
click at [243, 43] on link "Discovery Assistant" at bounding box center [211, 49] width 135 height 36
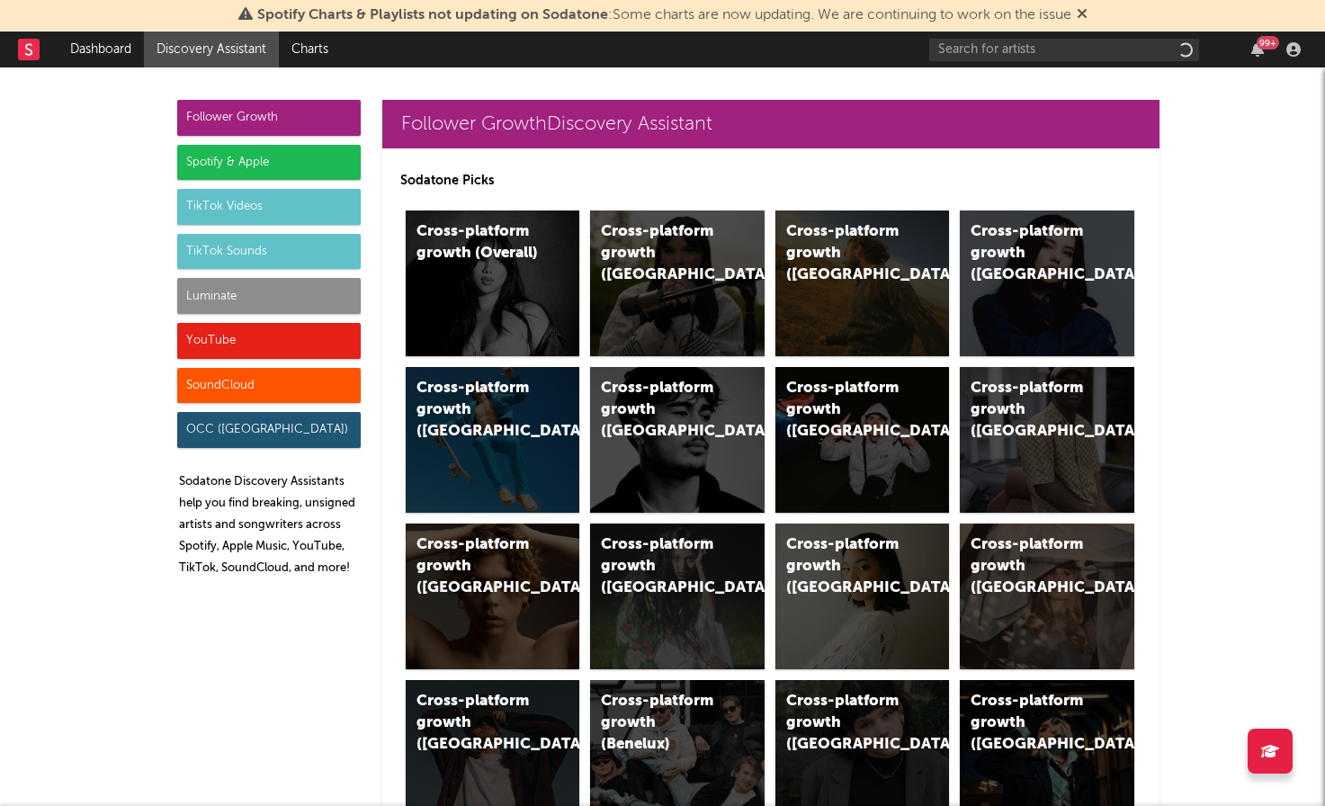
click at [243, 43] on link "Discovery Assistant" at bounding box center [211, 49] width 135 height 36
click at [233, 249] on div "TikTok Sounds" at bounding box center [268, 252] width 183 height 36
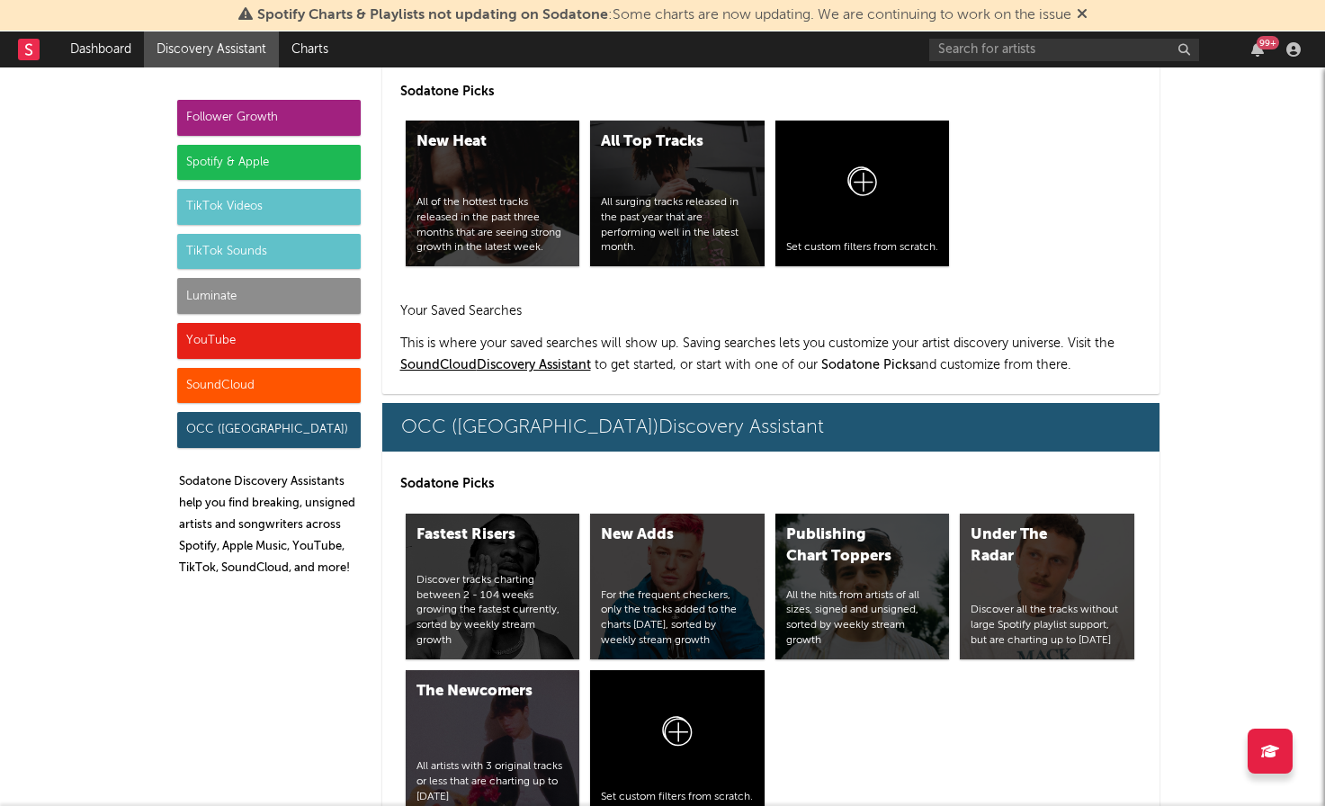
scroll to position [10674, 0]
